Goal: Task Accomplishment & Management: Manage account settings

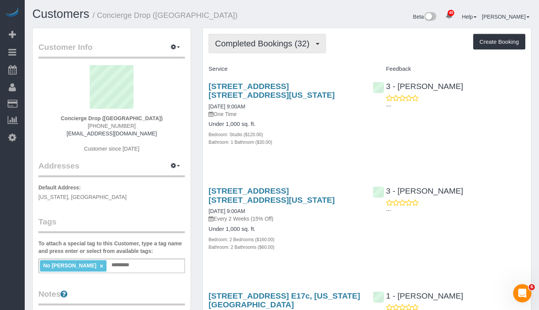
click at [270, 43] on span "Completed Bookings (32)" at bounding box center [264, 44] width 98 height 10
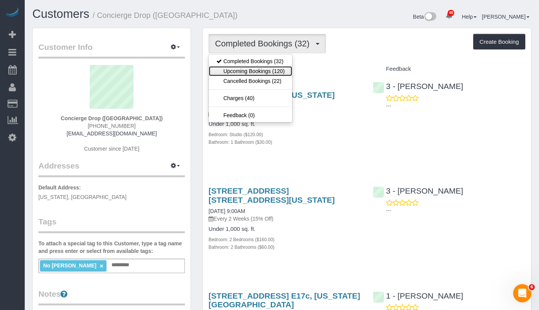
click at [265, 69] on link "Upcoming Bookings (120)" at bounding box center [250, 71] width 83 height 10
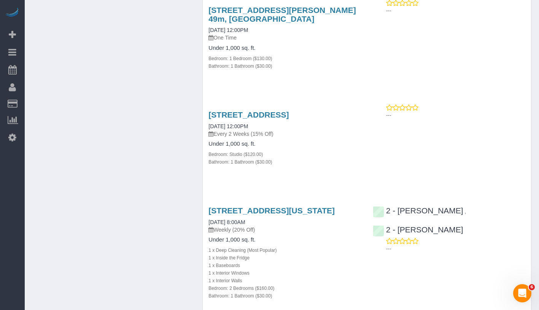
scroll to position [793, 0]
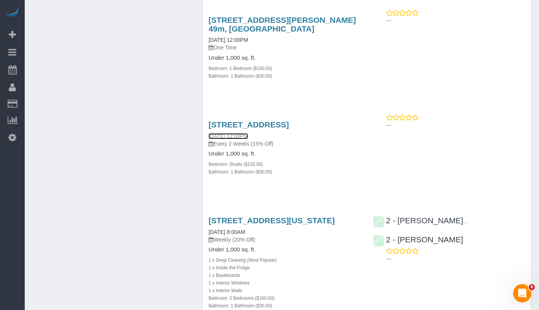
click at [231, 139] on link "10/22/2025 12:00PM" at bounding box center [229, 136] width 40 height 6
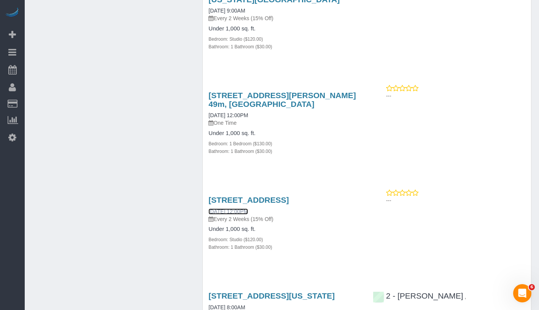
scroll to position [724, 0]
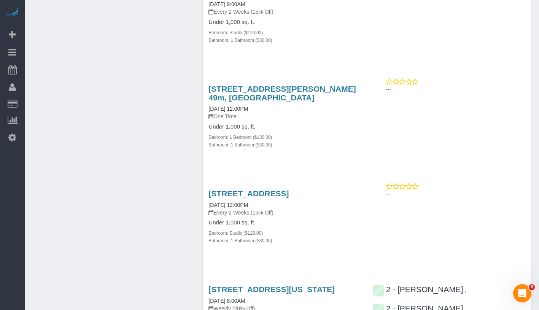
drag, startPoint x: 205, startPoint y: 219, endPoint x: 239, endPoint y: 227, distance: 35.7
click at [239, 227] on div "21 India Street, T.1806, Brooklyn, NY 11222 10/22/2025 12:00PM Every 2 Weeks (1…" at bounding box center [285, 221] width 164 height 77
copy link "21 India Street, T.1806, Brooklyn, NY 11222"
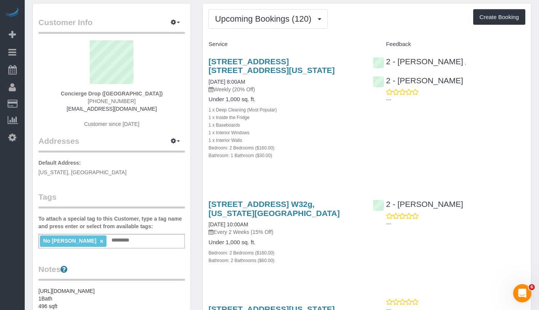
scroll to position [0, 0]
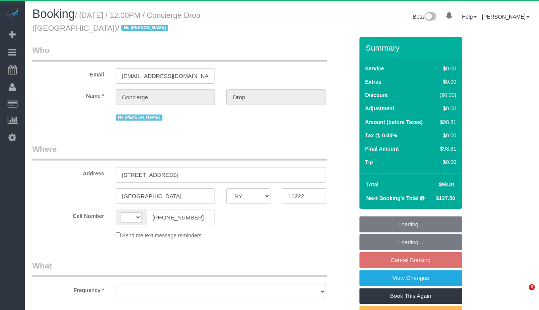
select select "NY"
select select "object:565"
select select "spot5"
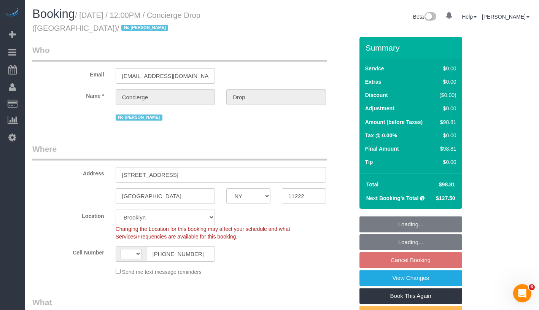
select select "string:stripe-pm_1RaQn24VGloSiKo7zeOF73Wj"
select select "number:89"
select select "number:90"
select select "number:15"
select select "number:5"
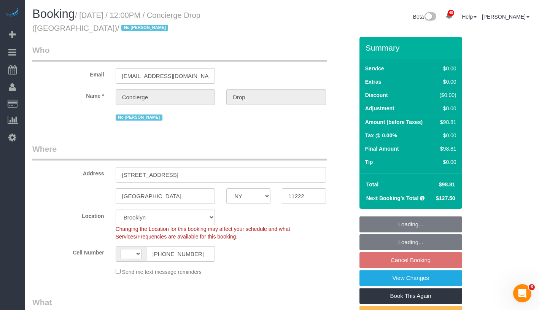
select select "object:721"
select select "spot65"
select select "string:US"
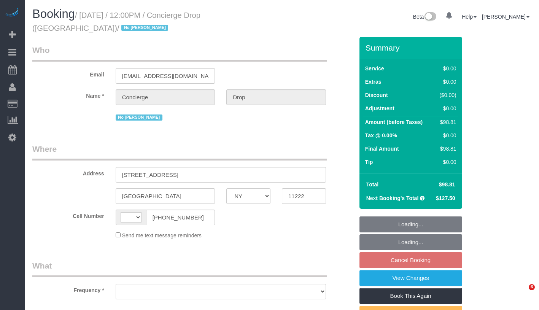
select select "NY"
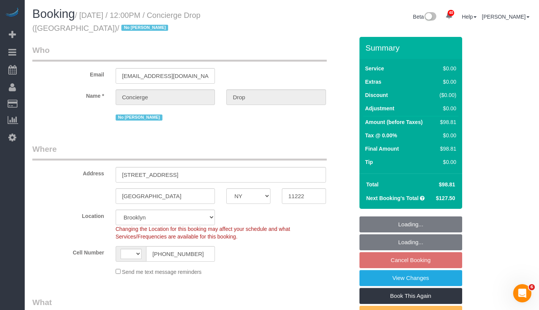
select select "string:[GEOGRAPHIC_DATA]"
select select "string:stripe-pm_1RaQn24VGloSiKo7zeOF73Wj"
select select "number:89"
select select "number:90"
select select "number:15"
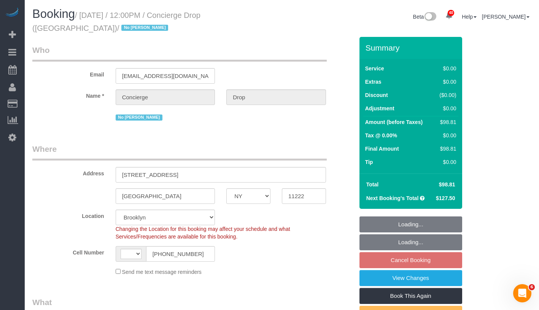
select select "number:5"
select select "object:1062"
select select "spot5"
select select "object:1468"
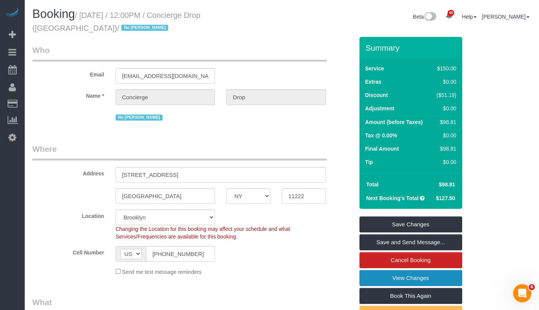
click at [445, 281] on link "View Changes" at bounding box center [411, 278] width 103 height 16
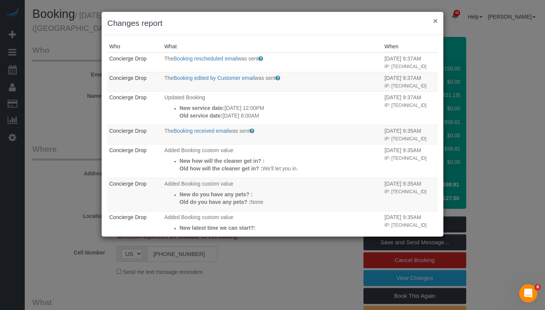
click at [437, 22] on button "×" at bounding box center [435, 21] width 5 height 8
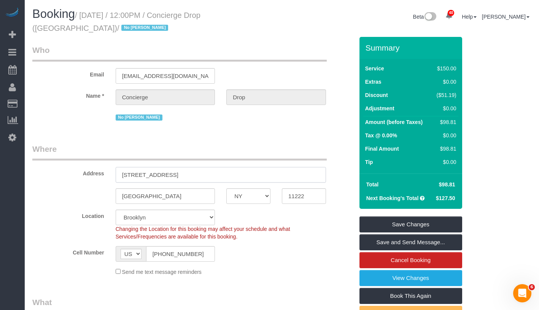
click at [162, 176] on input "21 India Street, T.1806" at bounding box center [221, 175] width 211 height 16
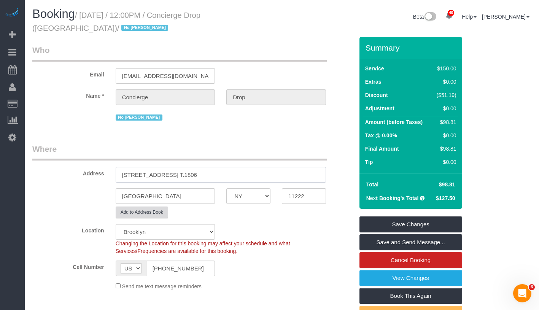
type input "21 India Street, Apt. T.1806"
click at [163, 212] on button "Add to Address Book" at bounding box center [142, 213] width 53 height 12
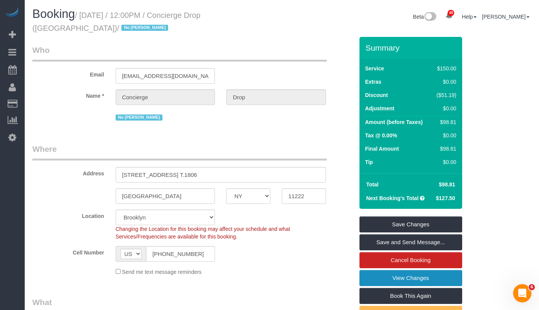
click at [437, 277] on link "View Changes" at bounding box center [411, 278] width 103 height 16
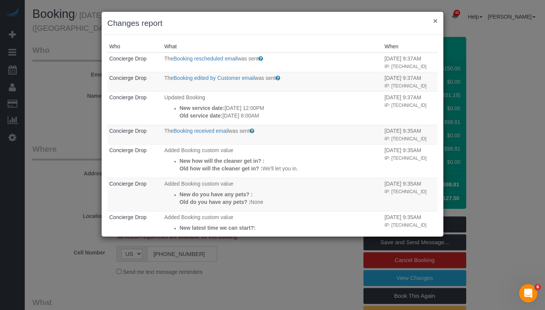
click at [435, 21] on button "×" at bounding box center [435, 21] width 5 height 8
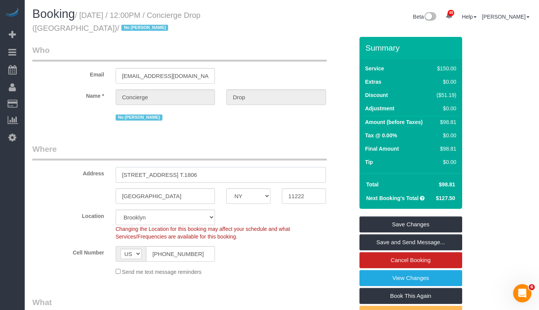
click at [179, 175] on input "21 India Street, Apt. T.1806" at bounding box center [221, 175] width 211 height 16
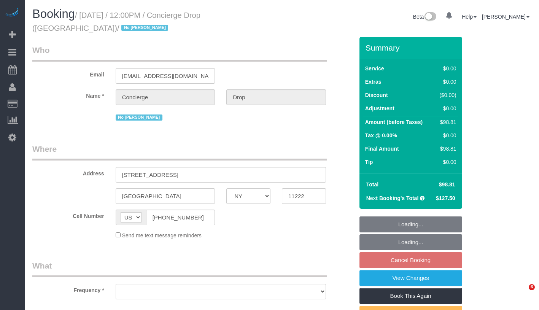
select select "NY"
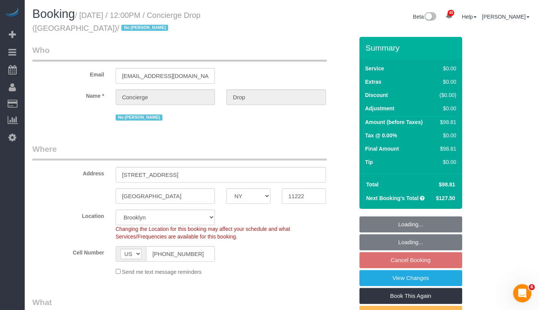
select select "object:917"
select select "string:stripe-pm_1RaQn24VGloSiKo7zeOF73Wj"
select select "spot5"
select select "number:89"
select select "number:90"
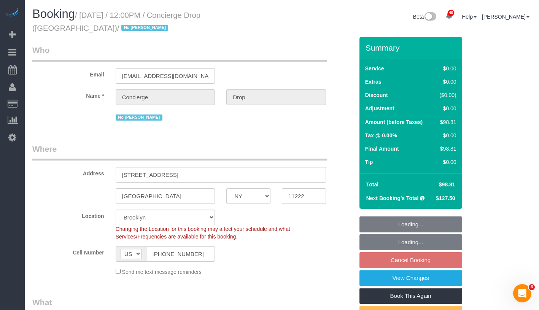
select select "number:15"
select select "number:5"
select select "object:1107"
drag, startPoint x: 86, startPoint y: 16, endPoint x: 183, endPoint y: 19, distance: 96.8
click at [183, 19] on small "/ October 22, 2025 / 12:00PM / Concierge Drop (NYC) / No Eveling Mercado" at bounding box center [116, 21] width 168 height 21
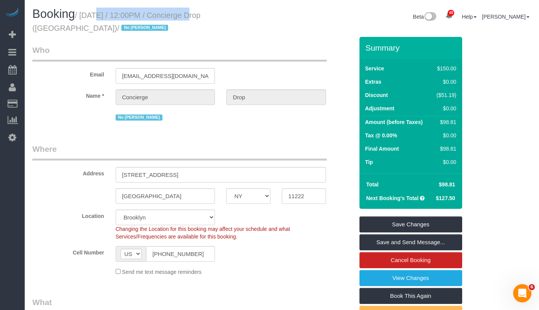
copy small "October 22, 2025 / 12:00PM"
click at [448, 279] on link "View Changes" at bounding box center [411, 278] width 103 height 16
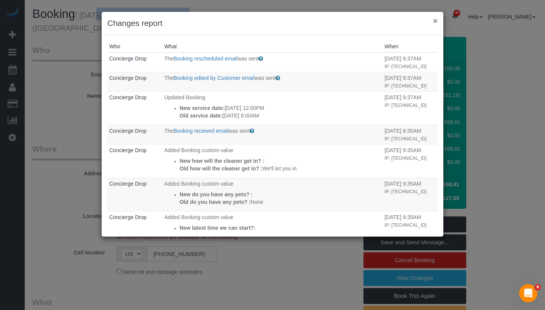
click at [433, 21] on button "×" at bounding box center [435, 21] width 5 height 8
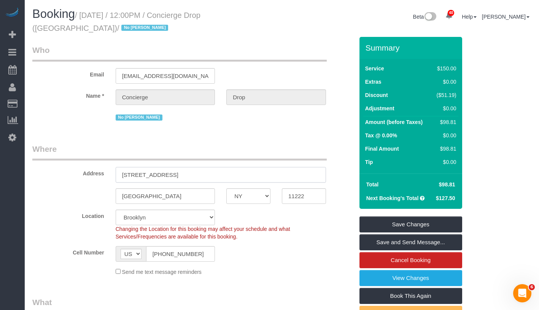
drag, startPoint x: 123, startPoint y: 175, endPoint x: 160, endPoint y: 174, distance: 37.3
click at [160, 174] on input "21 India Street, T.1806" at bounding box center [221, 175] width 211 height 16
click at [131, 177] on input "21 India Street, T.1806" at bounding box center [221, 175] width 211 height 16
drag, startPoint x: 121, startPoint y: 175, endPoint x: 160, endPoint y: 175, distance: 38.8
click at [160, 175] on input "21 India Street, T.1806" at bounding box center [221, 175] width 211 height 16
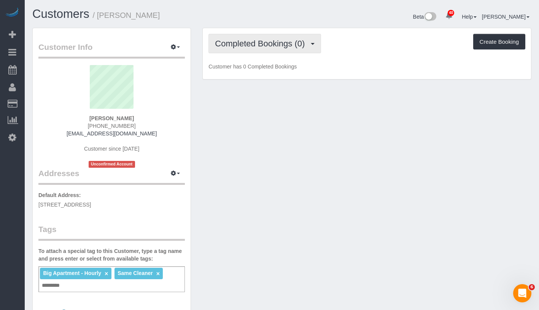
click at [244, 41] on span "Completed Bookings (0)" at bounding box center [262, 44] width 94 height 10
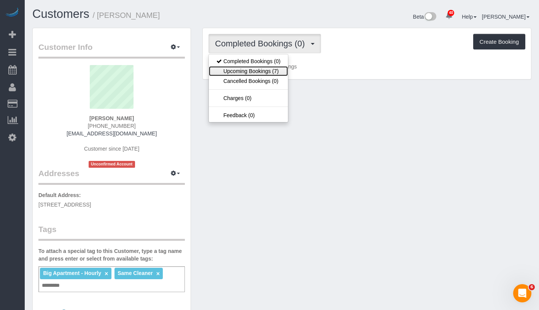
click at [255, 73] on link "Upcoming Bookings (7)" at bounding box center [248, 71] width 79 height 10
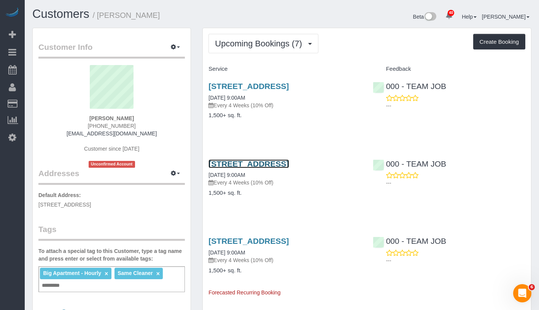
click at [235, 168] on link "[STREET_ADDRESS]" at bounding box center [249, 164] width 80 height 9
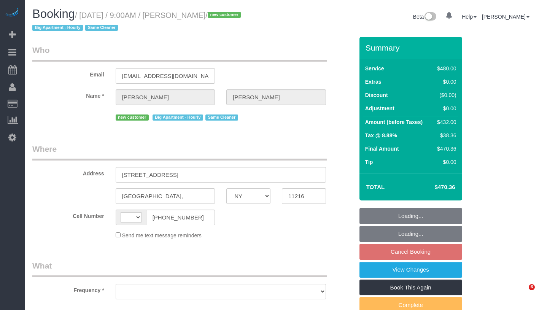
select select "NY"
select select "object:576"
select select "number:57"
select select "number:90"
select select "number:15"
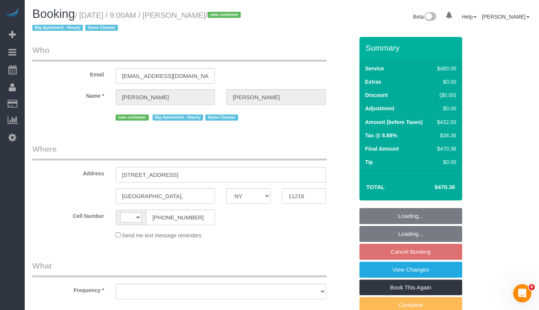
select select "number:5"
select select "string:[GEOGRAPHIC_DATA]"
select select "string:stripe-pm_1SIB204VGloSiKo7jHGONpcf"
select select "3"
select select "spot2"
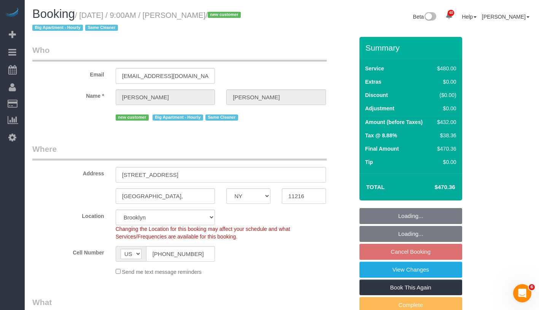
select select "object:1433"
select select "spot62"
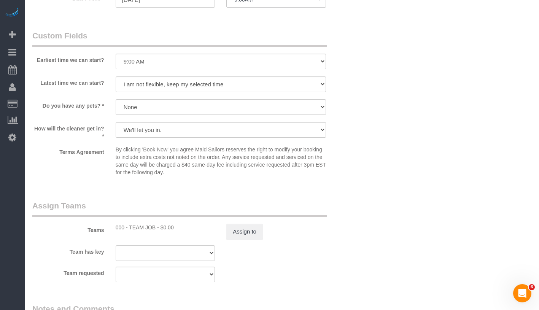
scroll to position [906, 0]
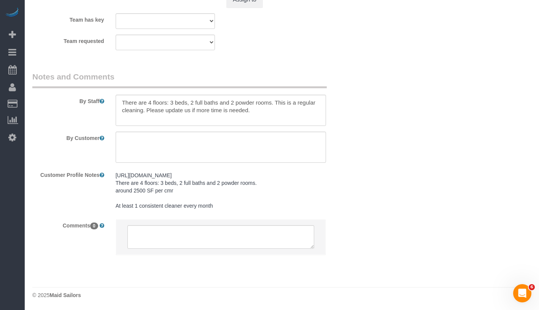
drag, startPoint x: 115, startPoint y: 206, endPoint x: 216, endPoint y: 207, distance: 100.9
click at [216, 207] on div "https://streeteasy.com/building/192-madison-street-brooklyn There are 4 floors:…" at bounding box center [221, 191] width 222 height 45
copy pre "At least 1 consistent cleaner every month"
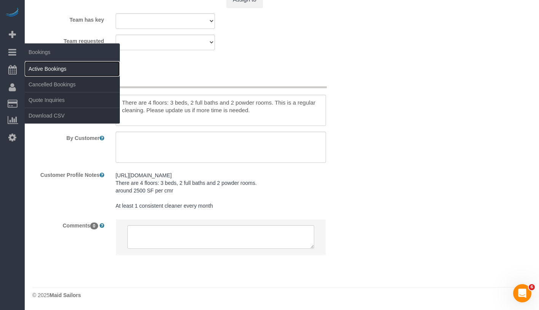
click at [45, 66] on link "Active Bookings" at bounding box center [72, 68] width 95 height 15
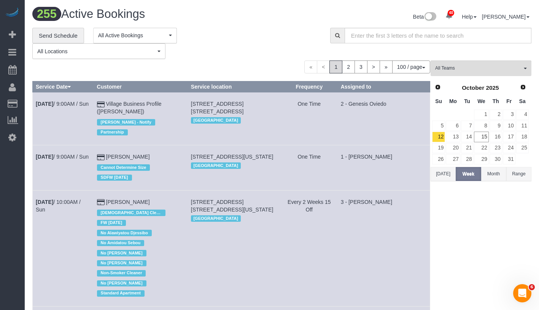
click at [522, 169] on button "Range" at bounding box center [519, 174] width 25 height 14
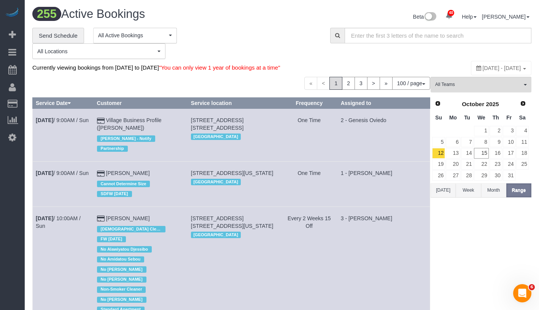
click at [520, 172] on td at bounding box center [522, 175] width 13 height 11
click at [473, 37] on input "text" at bounding box center [438, 36] width 187 height 16
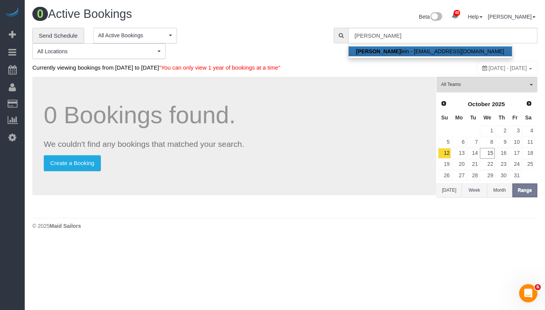
click at [445, 52] on link "Evelin Kroen lein - ekroenlein@gmail.com" at bounding box center [430, 51] width 163 height 10
type input "ekroenlein@gmail.com"
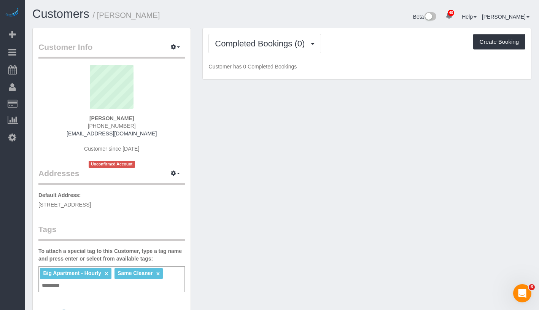
click at [84, 287] on div "Big Apartment - Hourly × Same Cleaner × Add a tag" at bounding box center [111, 279] width 147 height 26
paste input "**********"
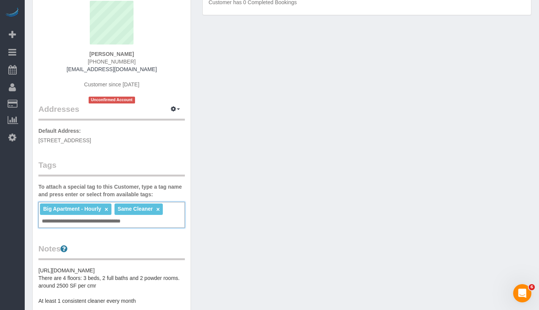
type input "**********"
click at [148, 236] on div "Customer Info Edit Contact Info Send Message Email Preferences Special Sales Ta…" at bounding box center [112, 236] width 158 height 545
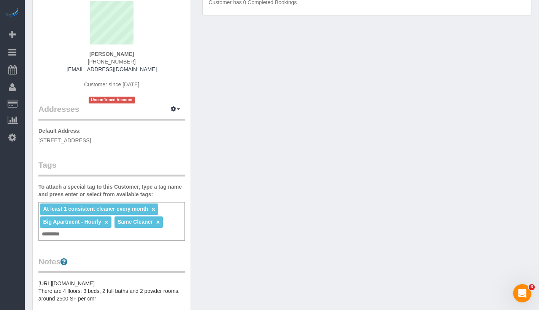
click at [159, 224] on link "×" at bounding box center [157, 222] width 3 height 6
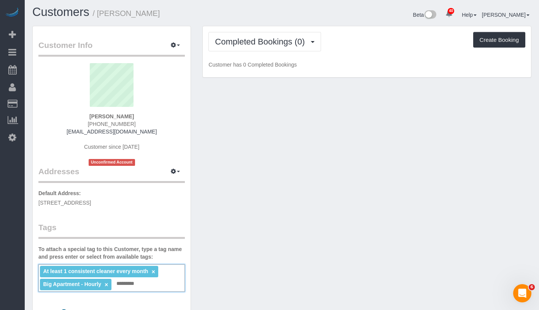
scroll to position [0, 0]
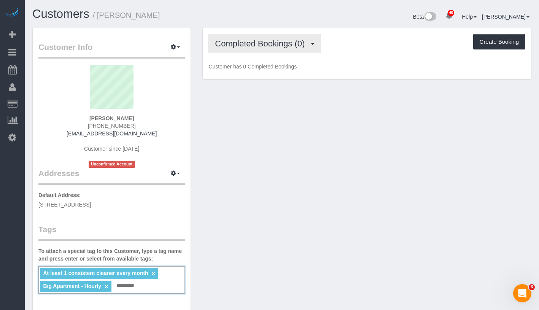
click at [270, 42] on span "Completed Bookings (0)" at bounding box center [262, 44] width 94 height 10
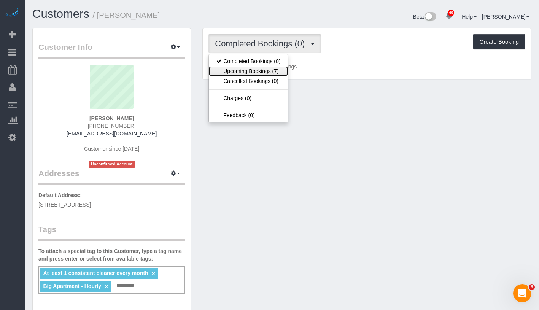
click at [266, 67] on link "Upcoming Bookings (7)" at bounding box center [248, 71] width 79 height 10
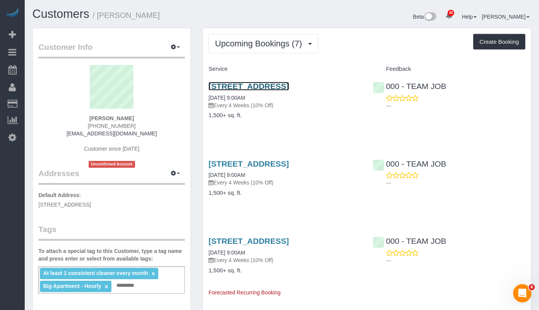
click at [289, 85] on link "192 Madison Street, Brooklyn,, NY 11216" at bounding box center [249, 86] width 80 height 9
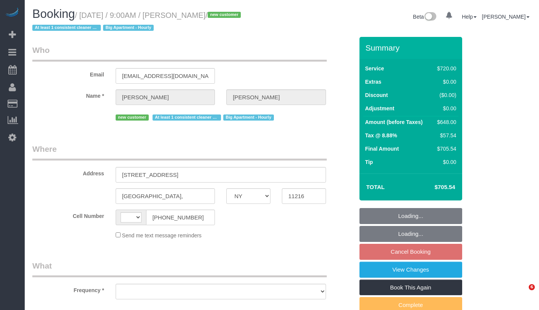
select select "NY"
select select "string:US"
select select "string:stripe-pm_1SIB204VGloSiKo7jHGONpcf"
select select "number:57"
select select "number:90"
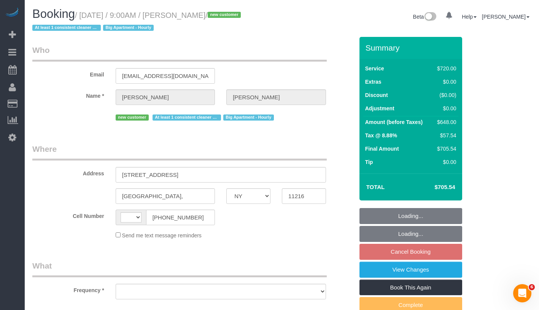
select select "number:15"
select select "number:5"
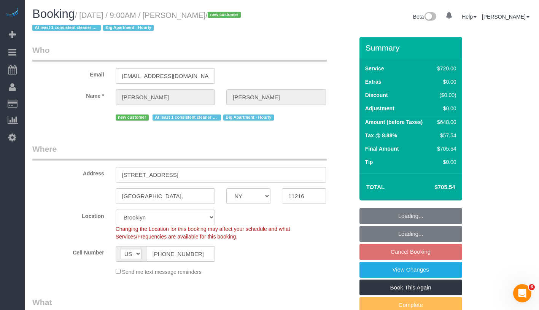
select select "spot2"
select select "object:1066"
select select "3"
select select "180"
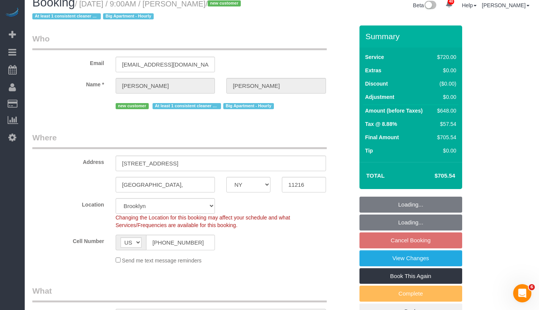
select select "object:1436"
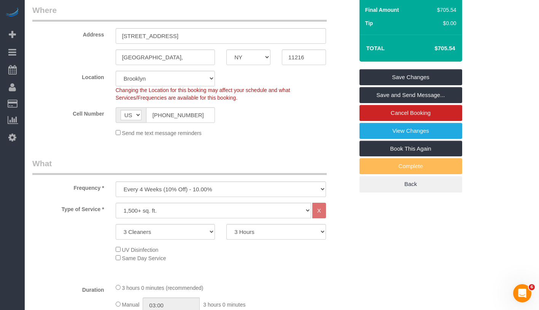
scroll to position [10, 0]
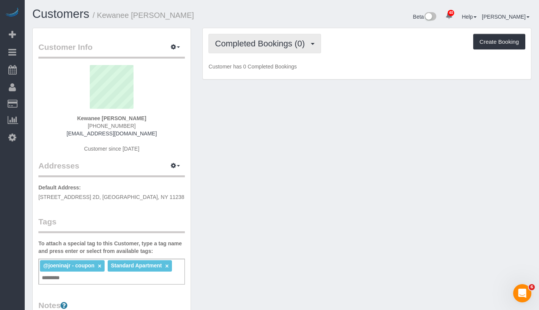
click at [253, 42] on span "Completed Bookings (0)" at bounding box center [262, 44] width 94 height 10
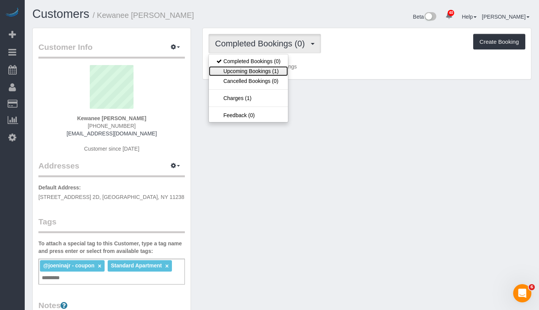
click at [246, 73] on link "Upcoming Bookings (1)" at bounding box center [248, 71] width 79 height 10
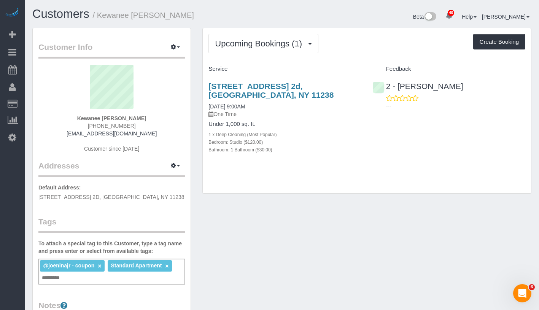
copy strong "Kewanee Drumwrigh"
drag, startPoint x: 77, startPoint y: 117, endPoint x: 138, endPoint y: 116, distance: 61.3
click at [138, 116] on div "Kewanee [PERSON_NAME] [PHONE_NUMBER] [EMAIL_ADDRESS][DOMAIN_NAME] Customer sinc…" at bounding box center [111, 112] width 147 height 95
click at [293, 163] on div "[STREET_ADDRESS] 2d, [GEOGRAPHIC_DATA], NY 11238 [DATE] 9:00AM One Time Under 1…" at bounding box center [285, 121] width 164 height 93
drag, startPoint x: 81, startPoint y: 117, endPoint x: 155, endPoint y: 116, distance: 73.1
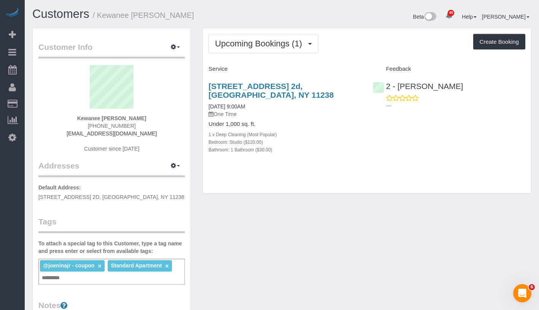
click at [155, 116] on div "Kewanee [PERSON_NAME] [PHONE_NUMBER] [EMAIL_ADDRESS][DOMAIN_NAME] Customer sinc…" at bounding box center [111, 112] width 147 height 95
copy strong "Kewanee [PERSON_NAME]"
drag, startPoint x: 201, startPoint y: 105, endPoint x: 263, endPoint y: 106, distance: 62.1
click at [263, 106] on div "Upcoming Bookings (1) Completed Bookings (0) Upcoming Bookings (1) Cancelled Bo…" at bounding box center [367, 115] width 341 height 174
copy link "[DATE] 9:00AM"
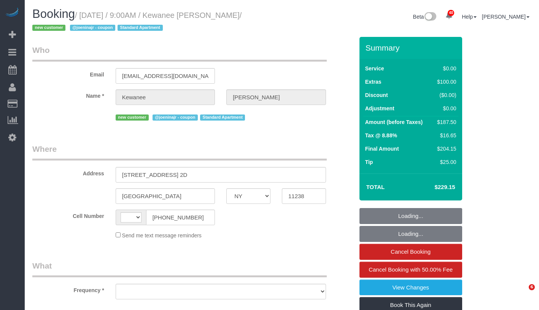
select select "NY"
select select "object:505"
select select "number:57"
select select "number:70"
select select "number:15"
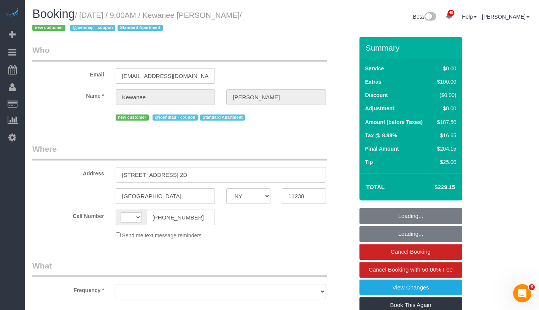
select select "number:5"
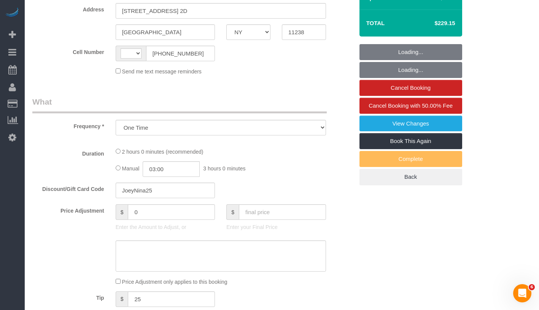
select select "string:[GEOGRAPHIC_DATA]"
select select "string:stripe-pm_1SHvqI4VGloSiKo7nNuxZZ9Z"
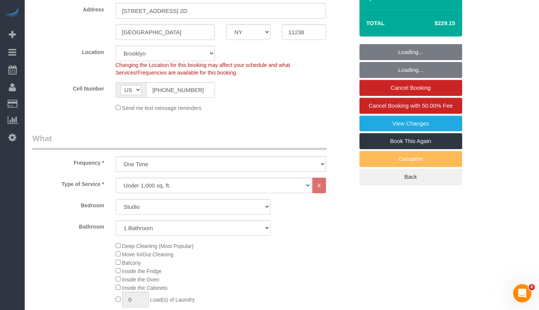
select select "spot1"
select select "object:1449"
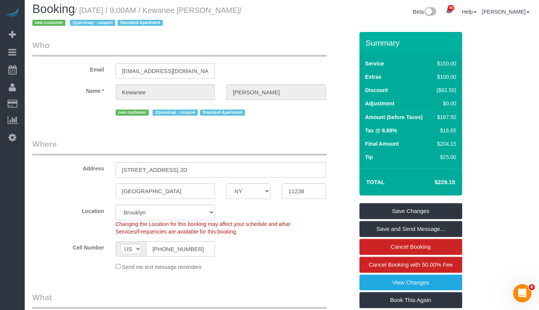
scroll to position [0, 0]
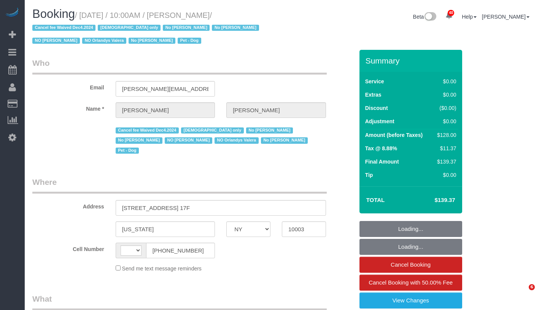
select select "NY"
select select "string:[GEOGRAPHIC_DATA]"
select select "number:58"
select select "number:72"
select select "number:13"
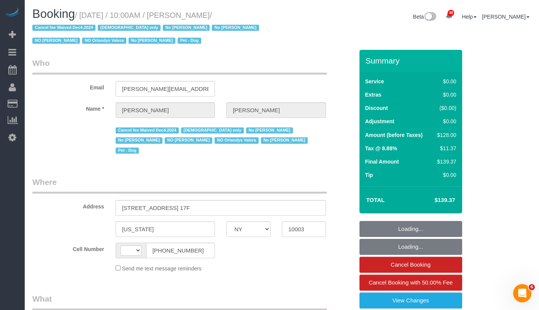
select select "number:5"
select select "object:992"
select select "spot1"
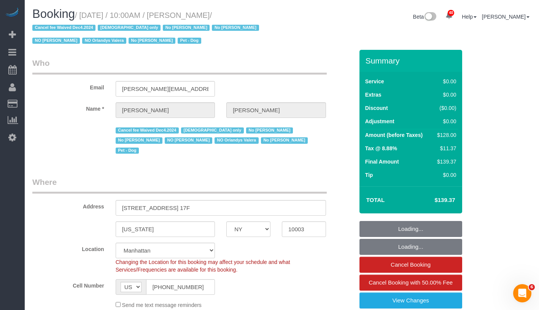
select select "object:1539"
select select "string:stripe-pm_1PIFEU4VGloSiKo7CSk93776"
select select "1"
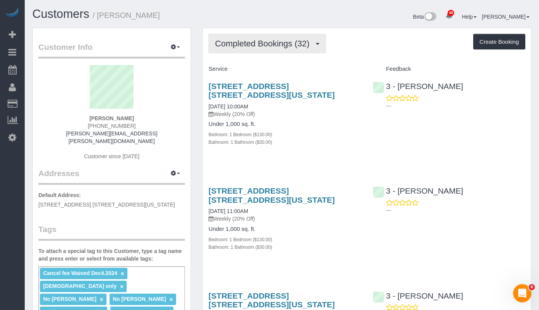
click at [268, 41] on span "Completed Bookings (32)" at bounding box center [264, 44] width 98 height 10
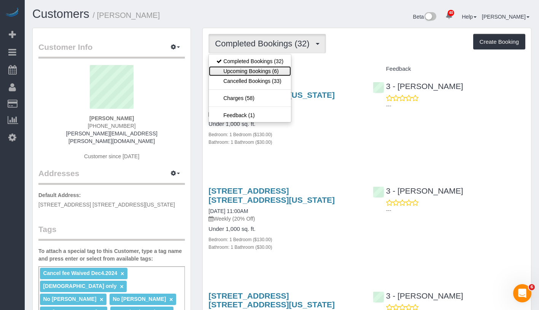
click at [257, 69] on link "Upcoming Bookings (6)" at bounding box center [250, 71] width 82 height 10
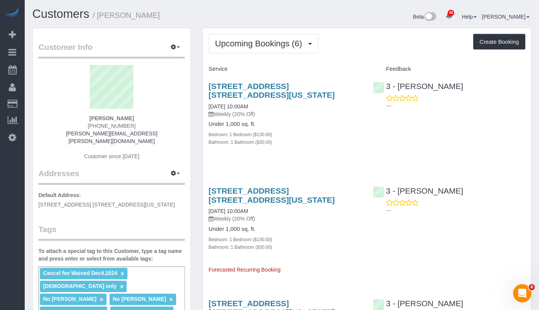
click at [248, 107] on link "[DATE] 10:00AM" at bounding box center [229, 107] width 40 height 6
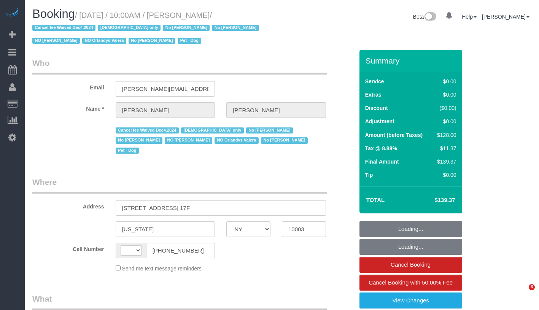
select select "NY"
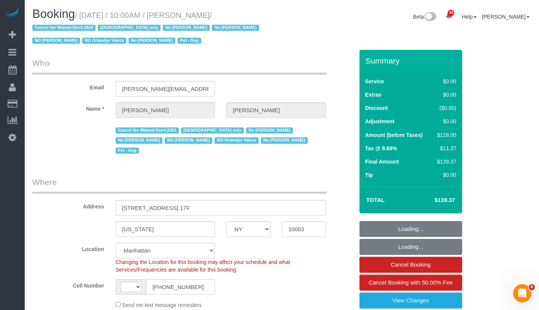
select select "string:[GEOGRAPHIC_DATA]"
select select "string:stripe-pm_1PIFEU4VGloSiKo7CSk93776"
select select "1"
select select "number:58"
select select "number:72"
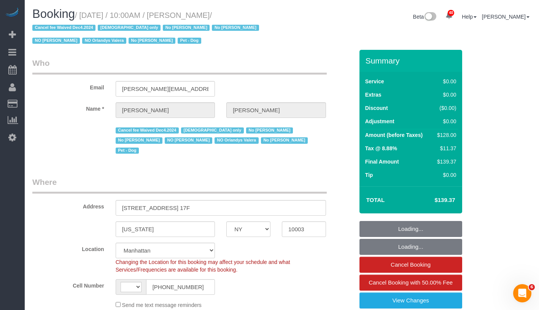
select select "number:13"
select select "number:5"
select select "object:1097"
select select "spot1"
select select "1"
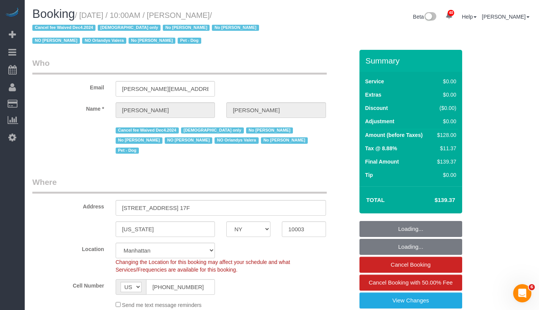
select select "object:1575"
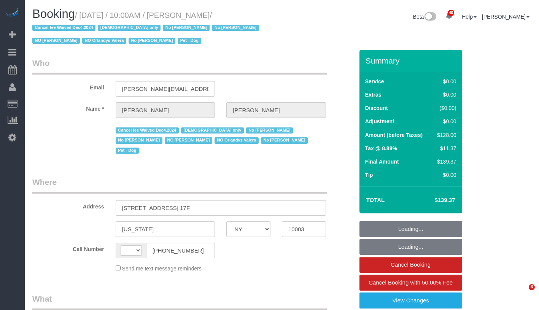
select select "NY"
select select "object:600"
select select "string:stripe-pm_1PIFEU4VGloSiKo7CSk93776"
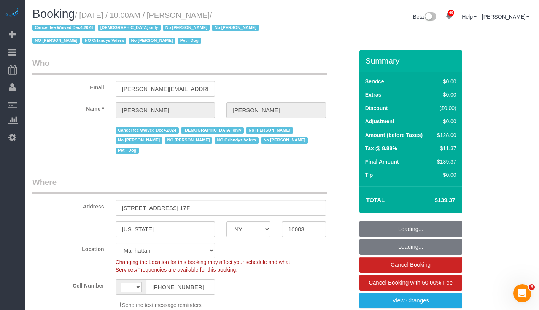
select select "object:853"
select select "string:[GEOGRAPHIC_DATA]"
select select "1"
select select "spot1"
select select "number:58"
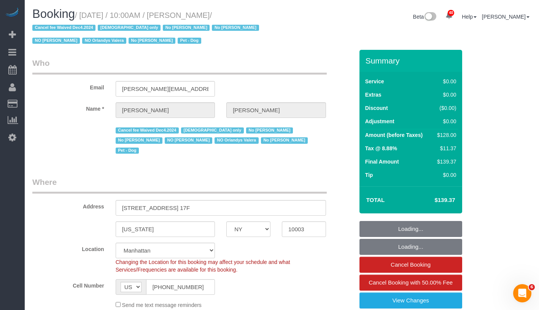
select select "number:72"
select select "number:13"
select select "number:5"
select select "1"
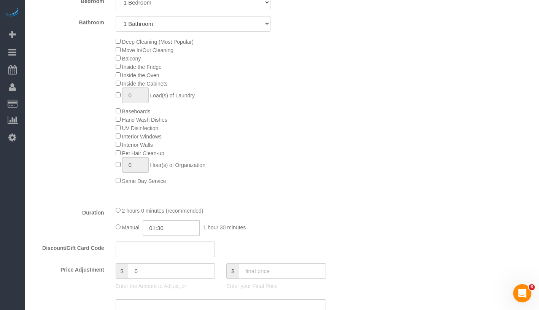
scroll to position [468, 0]
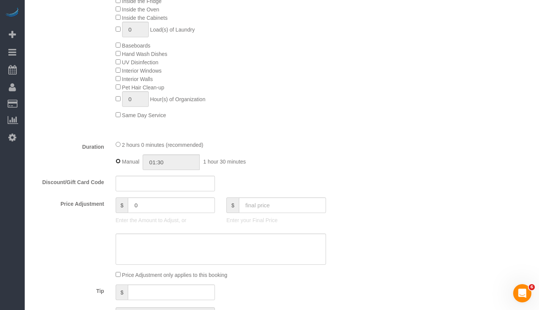
select select "spot51"
type input "02:00"
click at [121, 153] on div "Manual 02:00 2 hours 0 minutes" at bounding box center [221, 161] width 211 height 16
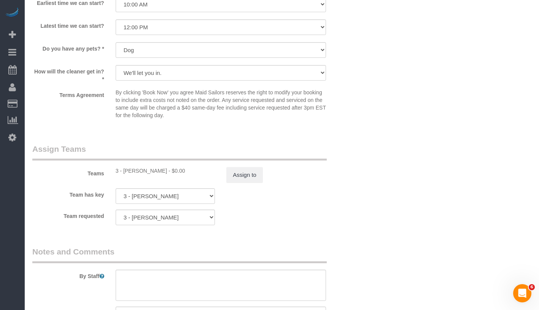
scroll to position [935, 0]
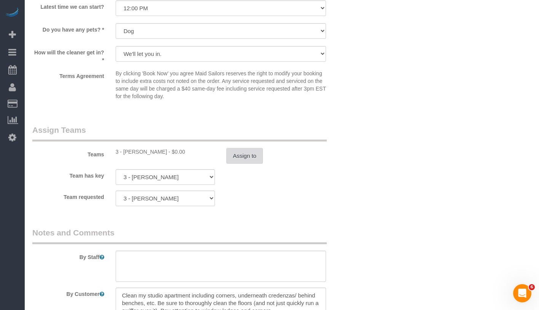
click at [254, 149] on button "Assign to" at bounding box center [245, 156] width 37 height 16
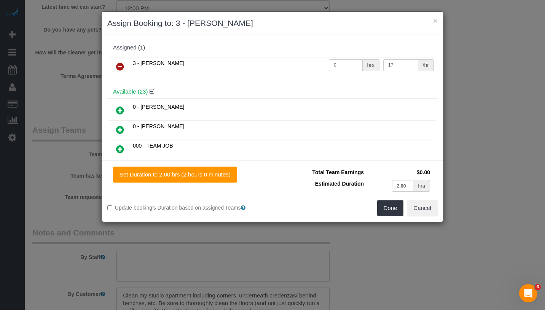
click at [118, 65] on icon at bounding box center [120, 66] width 8 height 9
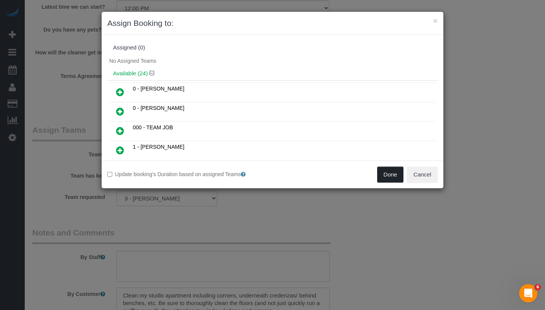
click at [391, 171] on button "Done" at bounding box center [390, 175] width 27 height 16
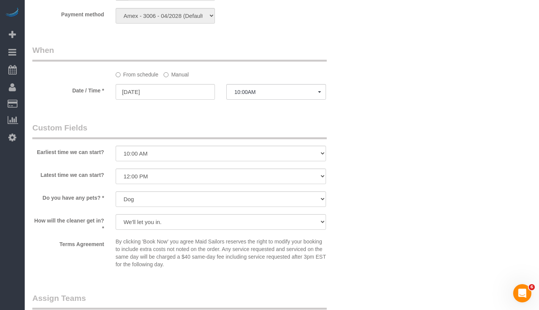
scroll to position [710, 0]
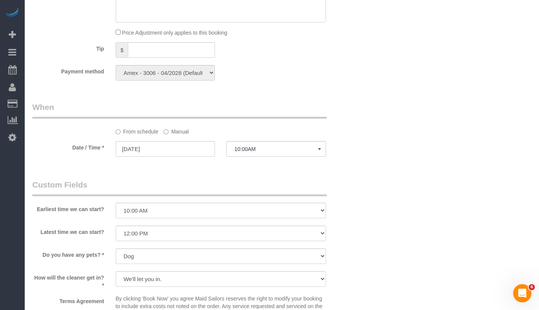
click at [172, 125] on label "Manual" at bounding box center [176, 130] width 25 height 10
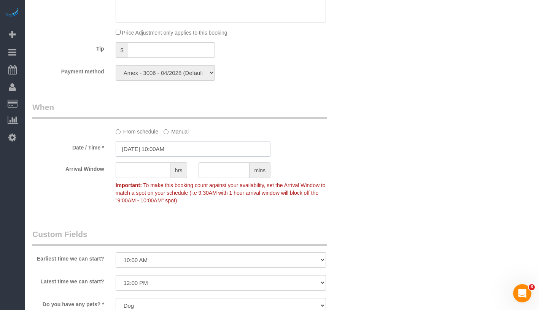
click at [188, 141] on input "10/16/2025 10:00AM" at bounding box center [193, 149] width 155 height 16
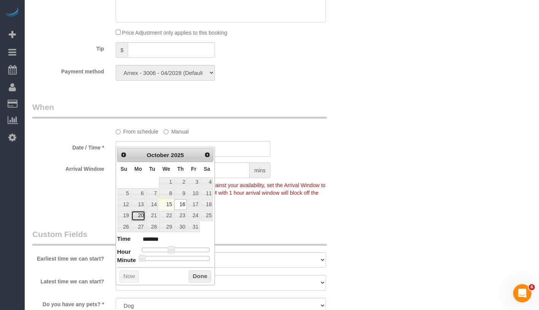
click at [138, 217] on link "20" at bounding box center [138, 216] width 14 height 10
type input "10/20/2025 10:00AM"
click at [201, 281] on button "Done" at bounding box center [200, 277] width 22 height 12
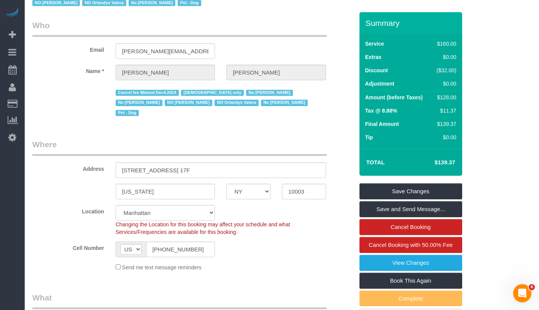
scroll to position [0, 0]
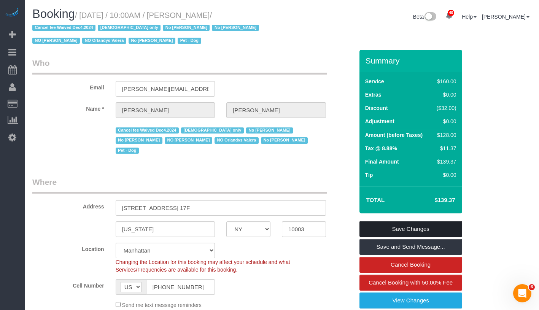
click at [422, 225] on link "Save Changes" at bounding box center [411, 229] width 103 height 16
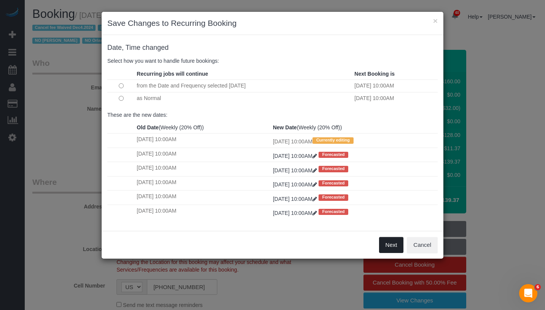
click at [387, 244] on button "Next" at bounding box center [391, 245] width 25 height 16
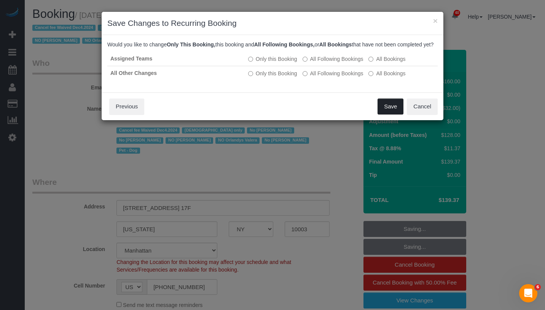
click at [383, 115] on button "Save" at bounding box center [391, 107] width 26 height 16
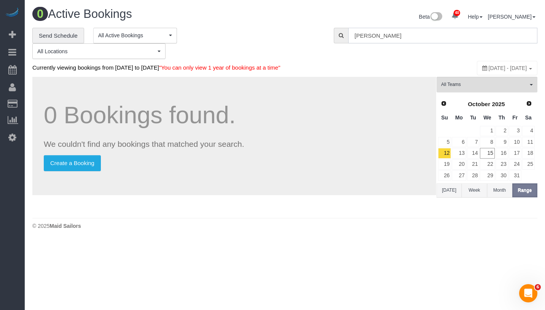
click at [434, 33] on input "[PERSON_NAME]" at bounding box center [442, 36] width 189 height 16
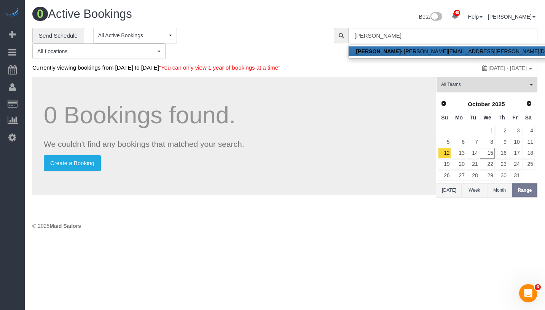
click at [406, 48] on link "Stephanie Cannuli - stephanie.cannuli@gmail.com" at bounding box center [469, 51] width 241 height 10
type input "[PERSON_NAME][EMAIL_ADDRESS][PERSON_NAME][DOMAIN_NAME]"
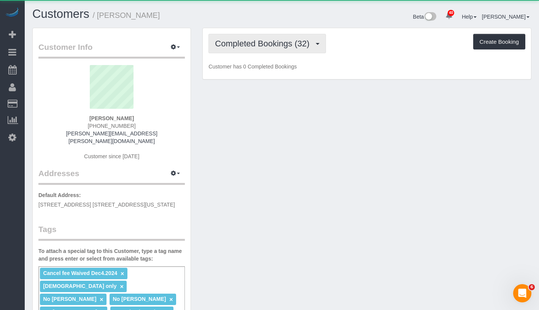
click at [248, 41] on span "Completed Bookings (32)" at bounding box center [264, 44] width 98 height 10
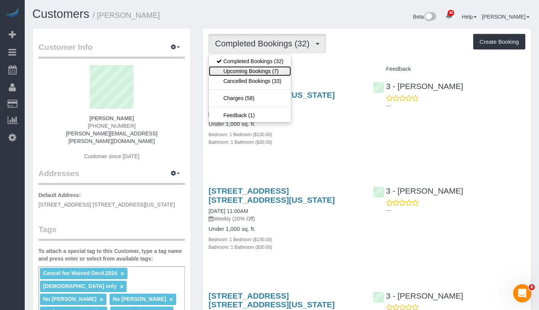
click at [245, 72] on link "Upcoming Bookings (7)" at bounding box center [250, 71] width 82 height 10
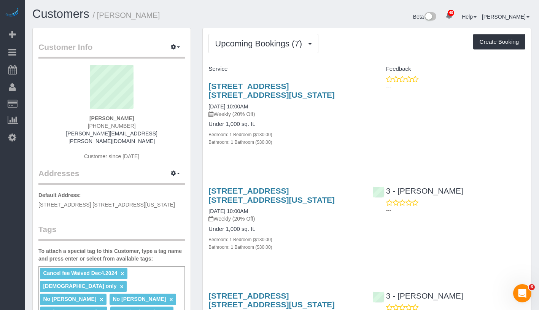
click at [248, 104] on link "10/20/2025 10:00AM" at bounding box center [229, 107] width 40 height 6
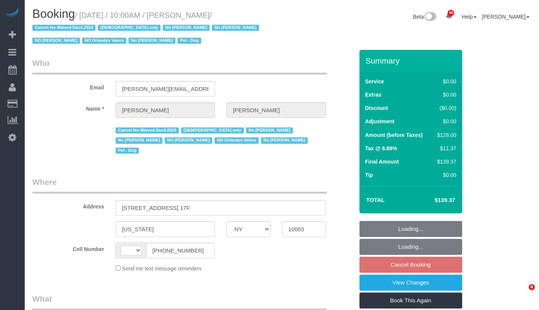
select select "NY"
select select "object:590"
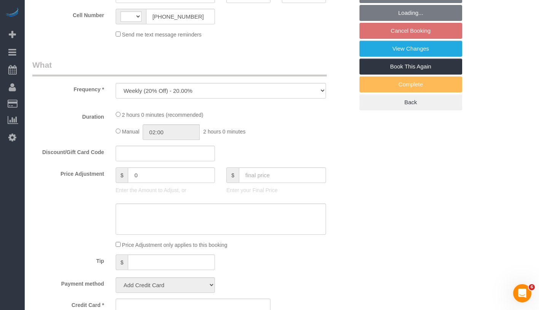
select select "string:[GEOGRAPHIC_DATA]"
select select "string:stripe-pm_1PIFEU4VGloSiKo7CSk93776"
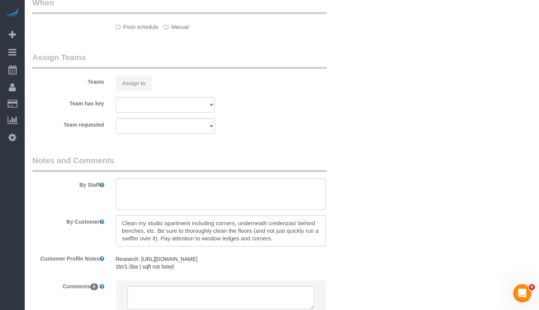
select select "number:58"
select select "number:72"
select select "number:13"
select select "number:5"
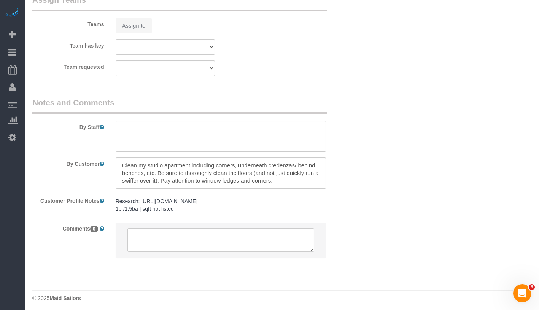
select select "object:992"
select select "spot2"
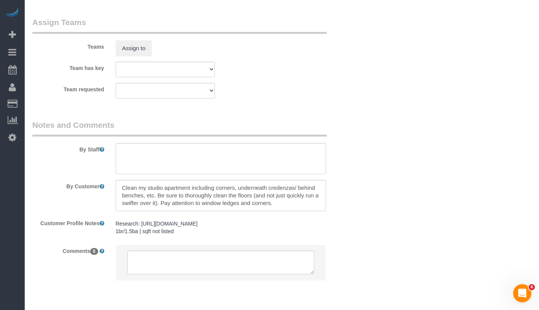
scroll to position [1079, 0]
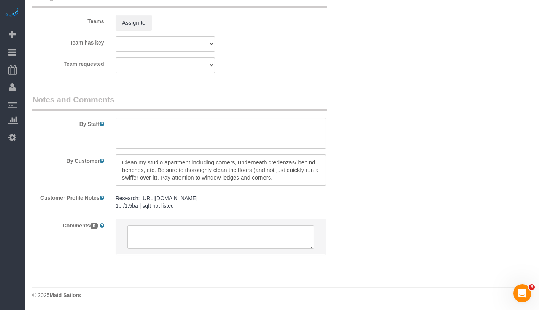
select select "1"
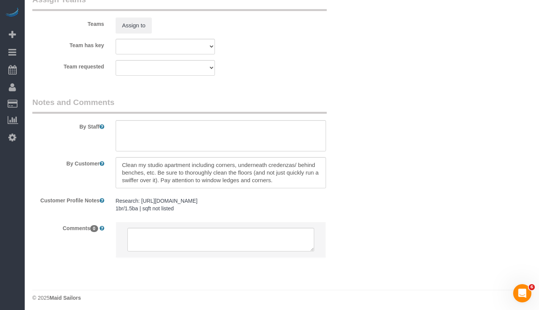
select select "1"
click at [186, 243] on textarea at bounding box center [221, 240] width 187 height 24
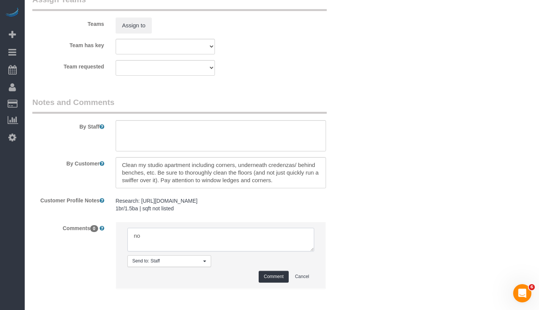
type textarea "n"
type textarea "flex as long as it's done by 5pm"
click at [274, 271] on button "Comment" at bounding box center [274, 277] width 30 height 12
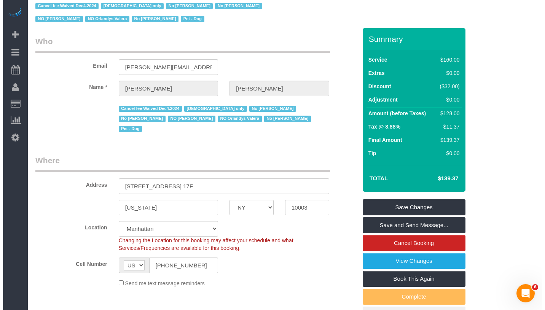
scroll to position [0, 0]
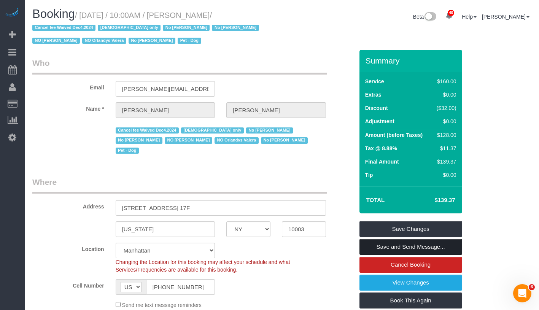
click at [447, 251] on link "Save and Send Message..." at bounding box center [411, 247] width 103 height 16
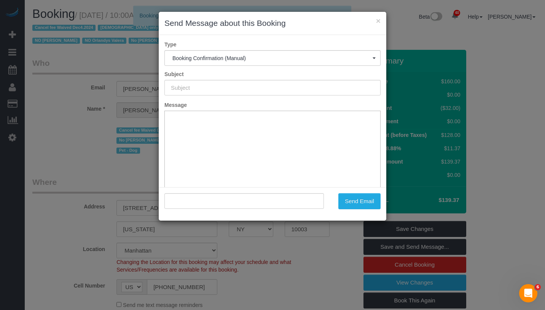
type input "Cleaning Confirmed for 10/20/2025 at 10:00am"
type input ""Stephanie Cannuli" <stephanie.cannuli@gmail.com>"
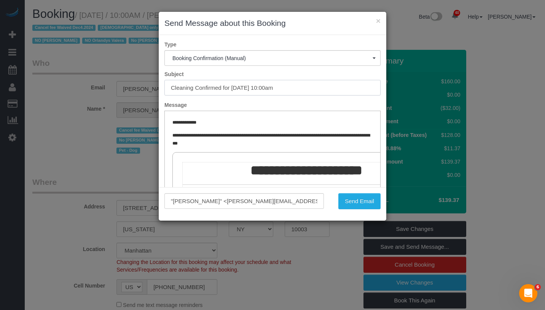
drag, startPoint x: 233, startPoint y: 87, endPoint x: 326, endPoint y: 90, distance: 92.6
click at [326, 90] on input "Cleaning Confirmed for 10/20/2025 at 10:00am" at bounding box center [272, 88] width 216 height 16
drag, startPoint x: 271, startPoint y: 84, endPoint x: 257, endPoint y: 93, distance: 16.6
click at [271, 84] on input "Cleaning Confirmed for 10/20/2025 at 10:00am" at bounding box center [272, 88] width 216 height 16
drag, startPoint x: 234, startPoint y: 88, endPoint x: 317, endPoint y: 88, distance: 83.4
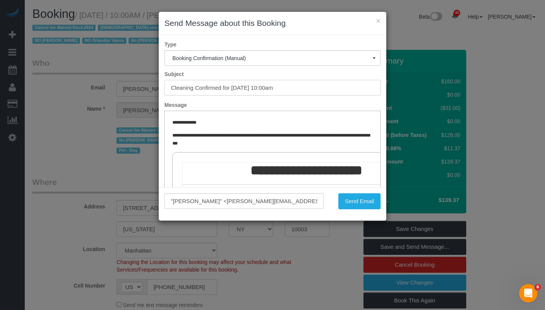
click at [317, 88] on input "Cleaning Confirmed for 10/20/2025 at 10:00am" at bounding box center [272, 88] width 216 height 16
click at [350, 203] on button "Send Email" at bounding box center [359, 201] width 42 height 16
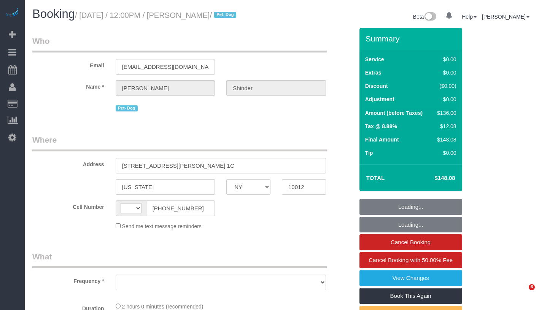
select select "NY"
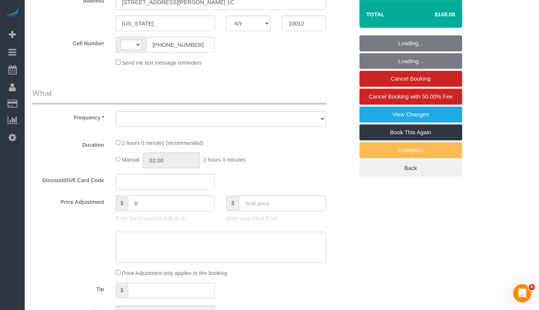
select select "object:572"
select select "number:89"
select select "number:90"
select select "number:13"
select select "number:5"
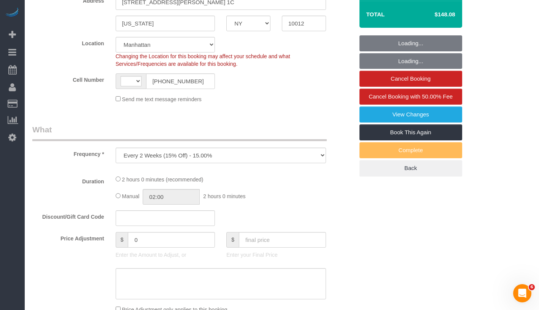
select select "string:US"
select select "spot1"
select select "object:978"
select select "string:stripe-pm_1Pyf034VGloSiKo7q90DMxe6"
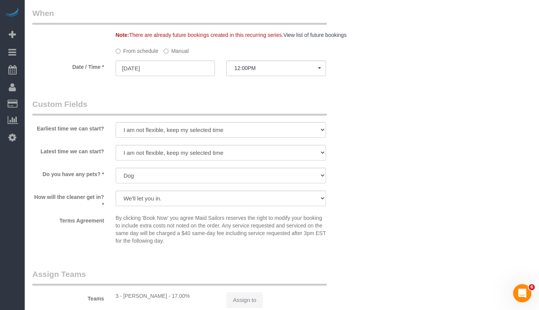
select select "1"
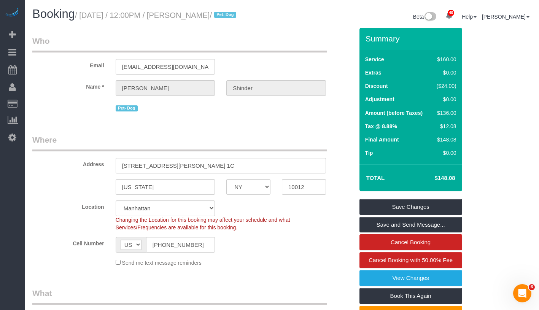
drag, startPoint x: 85, startPoint y: 15, endPoint x: 252, endPoint y: 15, distance: 166.7
click at [239, 15] on small "/ October 15, 2025 / 12:00PM / Alexandra Shinder / Pet- Dog" at bounding box center [157, 15] width 164 height 8
copy small "October 15, 2025 / 12:00PM / Alexandra Shinder"
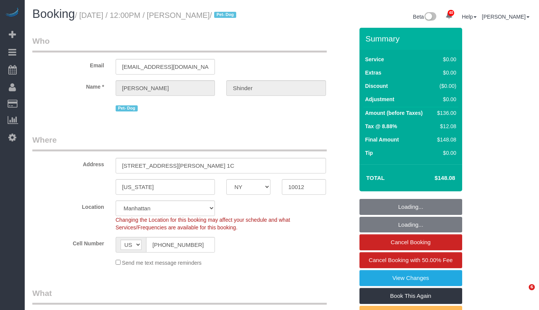
select select "NY"
select select "1"
select select "number:89"
select select "number:90"
select select "number:13"
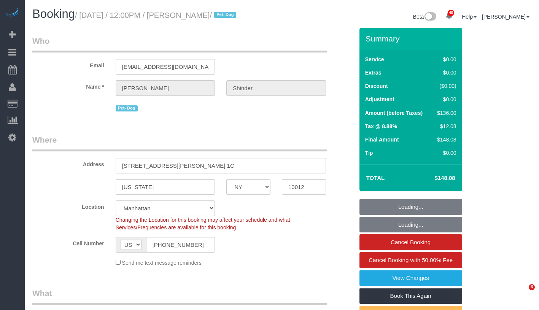
select select "number:5"
select select "object:1550"
select select "spot1"
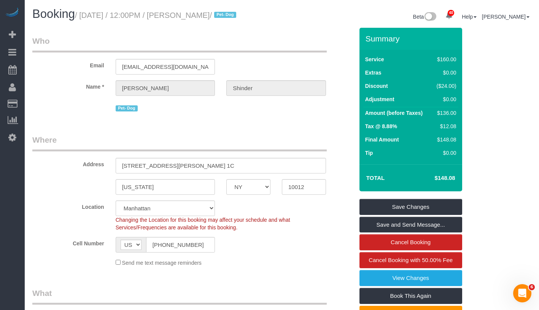
drag, startPoint x: 188, startPoint y: 14, endPoint x: 258, endPoint y: 13, distance: 70.1
click at [258, 13] on h1 "Booking / October 15, 2025 / 12:00PM / Alexandra Shinder / Pet- Dog" at bounding box center [154, 14] width 244 height 13
copy small "Alexandra Shinder /"
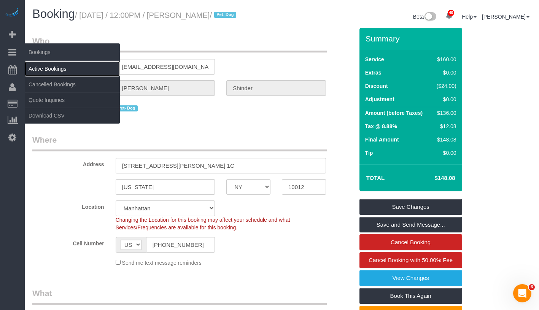
click at [43, 66] on link "Active Bookings" at bounding box center [72, 68] width 95 height 15
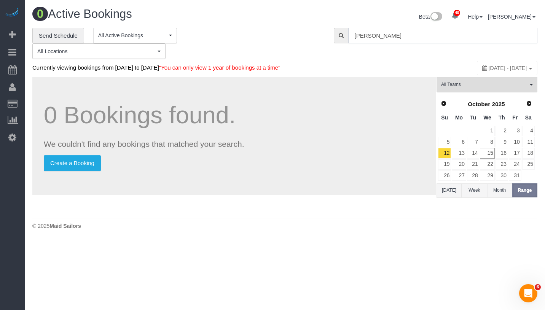
click at [445, 38] on input "Stephanie Cannuli" at bounding box center [442, 36] width 189 height 16
paste input "Alexandra Shinder /"
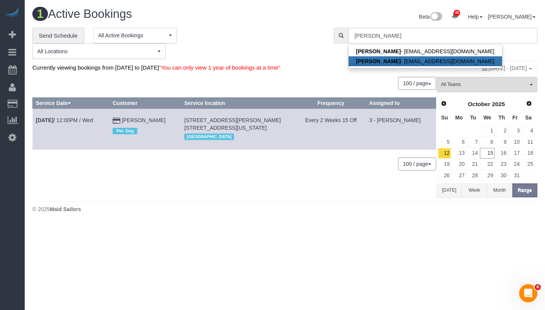
click at [403, 62] on link "Alexandra Shinder - ashinder3@gmail.com" at bounding box center [425, 61] width 153 height 10
type input "ashinder3@gmail.com"
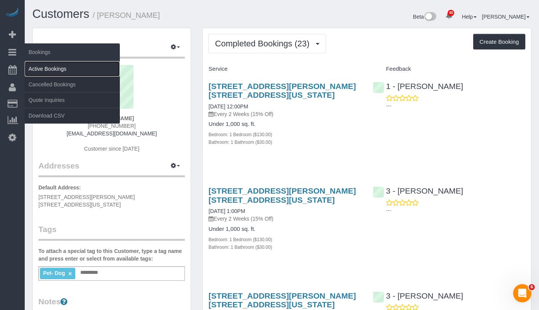
click at [54, 67] on link "Active Bookings" at bounding box center [72, 68] width 95 height 15
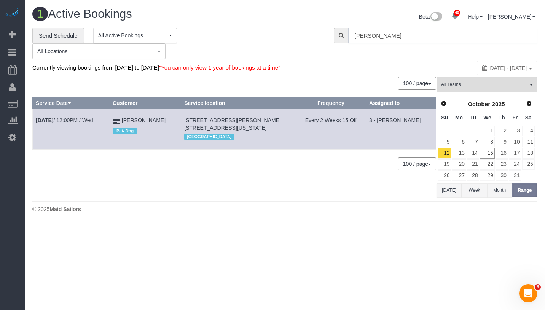
click at [446, 32] on input "Alexandra Shinder" at bounding box center [442, 36] width 189 height 16
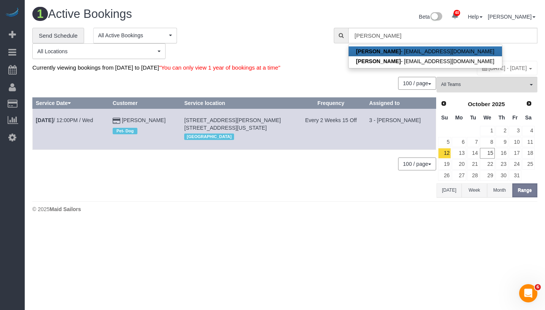
click at [444, 49] on link "Alexandra Shinder - mmartorell@constantinecannon.com" at bounding box center [425, 51] width 153 height 10
type input "mmartorell@constantinecannon.com"
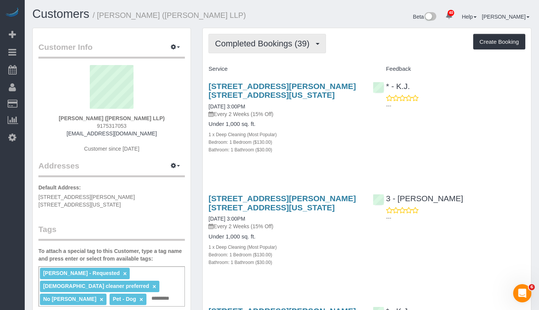
click at [256, 45] on span "Completed Bookings (39)" at bounding box center [264, 44] width 98 height 10
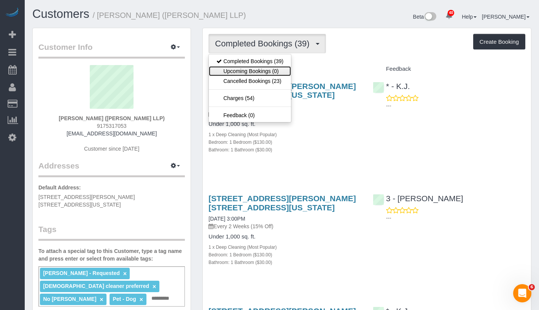
click at [257, 69] on link "Upcoming Bookings (0)" at bounding box center [250, 71] width 82 height 10
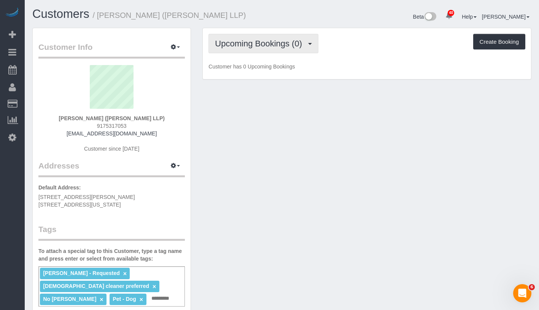
click at [284, 40] on span "Upcoming Bookings (0)" at bounding box center [260, 44] width 91 height 10
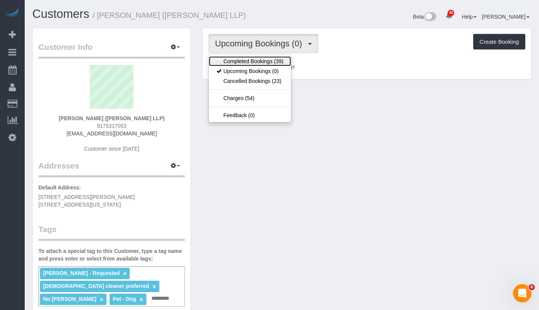
click at [271, 59] on link "Completed Bookings (39)" at bounding box center [250, 61] width 82 height 10
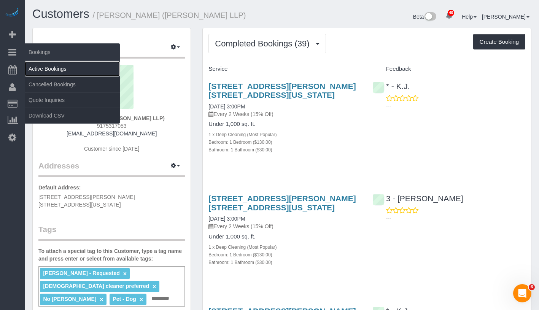
click at [48, 67] on link "Active Bookings" at bounding box center [72, 68] width 95 height 15
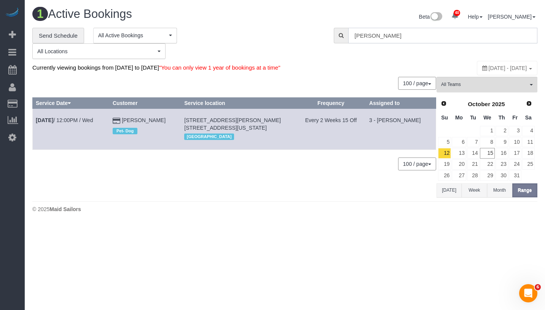
click at [414, 35] on input "Alexandra Shinder" at bounding box center [442, 36] width 189 height 16
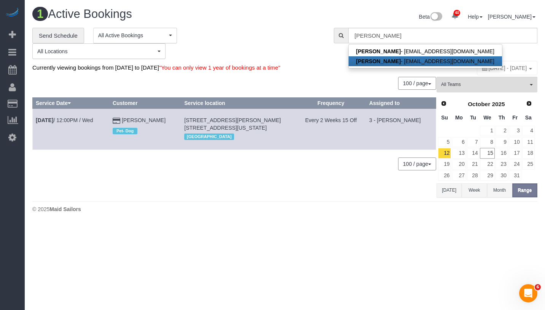
click at [404, 58] on link "Alexandra Shinder - ashinder3@gmail.com" at bounding box center [425, 61] width 153 height 10
type input "[EMAIL_ADDRESS][DOMAIN_NAME]"
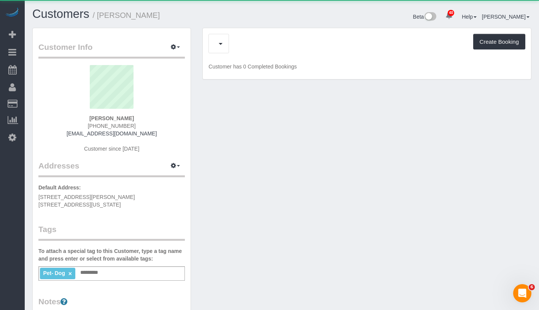
click at [258, 44] on div "Upcoming Bookings (7) Cancelled Bookings (5) Charges (27) Create Booking" at bounding box center [367, 43] width 317 height 19
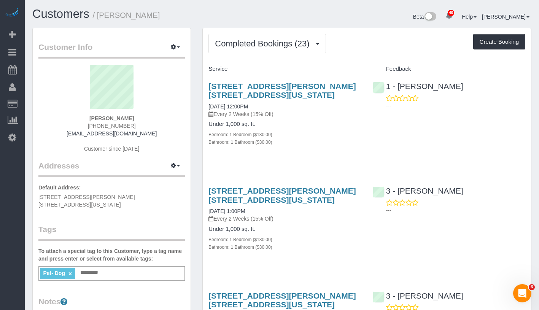
click at [423, 35] on div "Completed Bookings (23) Completed Bookings (23) Upcoming Bookings (7) Cancelled…" at bounding box center [367, 43] width 317 height 19
click at [288, 45] on span "Completed Bookings (23)" at bounding box center [264, 44] width 98 height 10
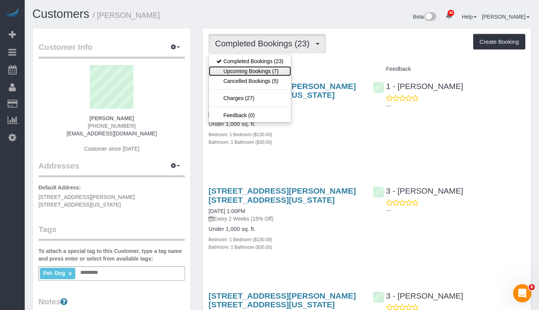
click at [268, 70] on link "Upcoming Bookings (7)" at bounding box center [250, 71] width 82 height 10
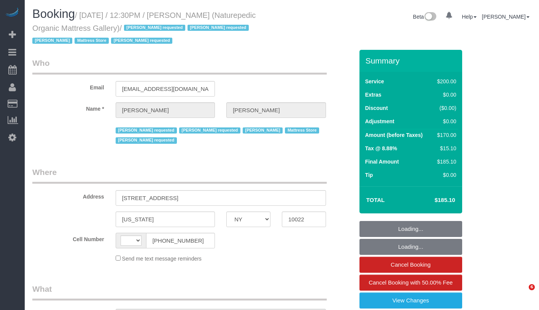
select select "NY"
select select "object:593"
select select "string:[GEOGRAPHIC_DATA]"
select select "string:stripe-pm_1NflzN4VGloSiKo7kgpKxF8o"
select select "150"
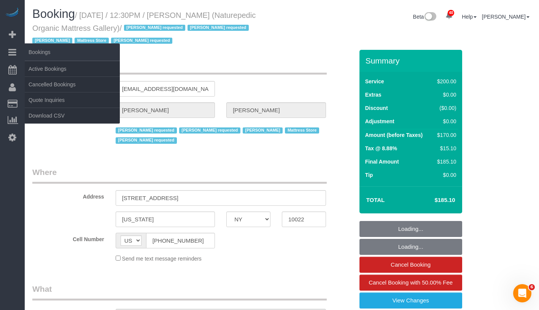
select select "number:89"
select select "number:90"
select select "number:15"
select select "number:5"
select select "number:21"
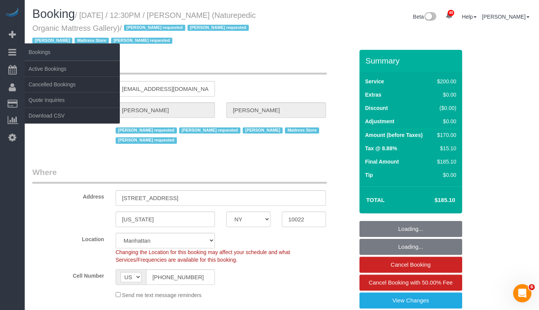
select select "object:1545"
click at [33, 67] on link "Active Bookings" at bounding box center [72, 68] width 95 height 15
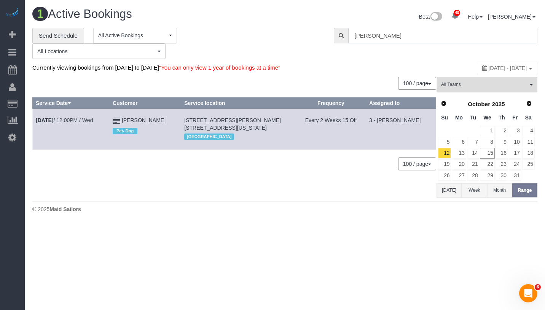
click at [416, 33] on input "Alexandra Shinder" at bounding box center [442, 36] width 189 height 16
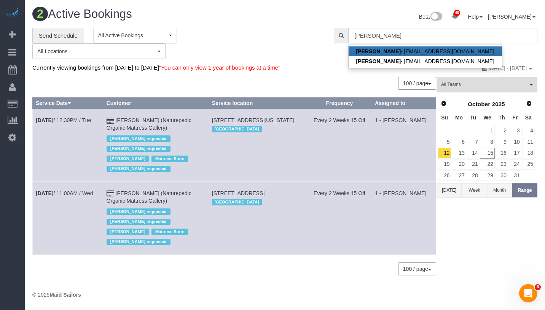
click at [429, 56] on link "Luis Chevere - ap@naturepedic.com" at bounding box center [425, 51] width 153 height 10
type input "ap@naturepedic.com"
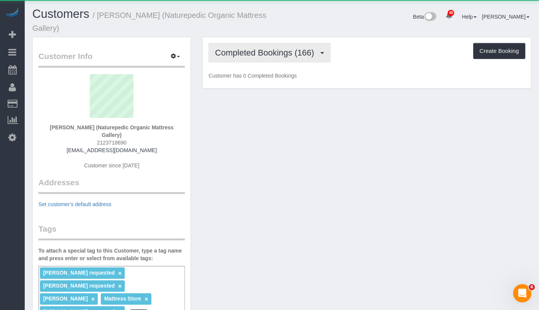
click at [263, 50] on span "Completed Bookings (166)" at bounding box center [266, 53] width 103 height 10
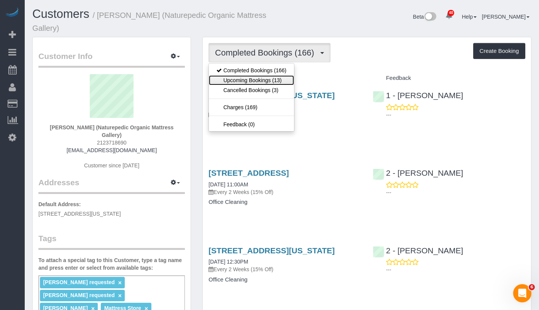
click at [259, 76] on link "Upcoming Bookings (13)" at bounding box center [251, 80] width 85 height 10
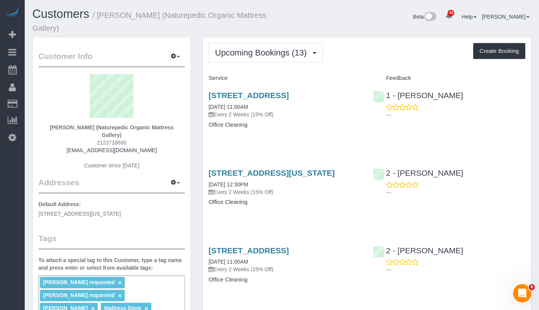
drag, startPoint x: 42, startPoint y: 126, endPoint x: 183, endPoint y: 129, distance: 140.9
click at [183, 129] on div "Luis Chevere (Naturepedic Organic Mattress Gallery) 2123718690 ap@naturepedic.c…" at bounding box center [111, 125] width 147 height 103
copy strong "Luis Chevere (Naturepedic Organic Mattress Gallery)"
drag, startPoint x: 204, startPoint y: 116, endPoint x: 271, endPoint y: 115, distance: 66.6
click at [271, 115] on div "85 North 3rd Street, Suite 117, Brooklyn, NY 11249 10/15/2025 11:00AM Every 2 W…" at bounding box center [285, 114] width 164 height 59
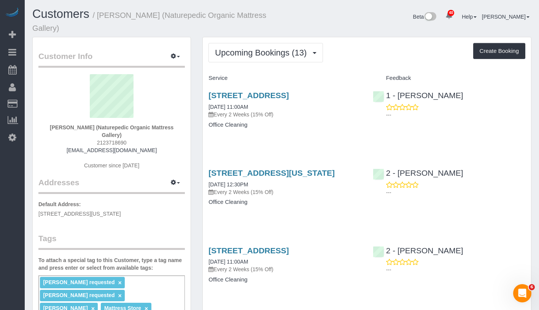
copy link "10/15/2025 11:00AM"
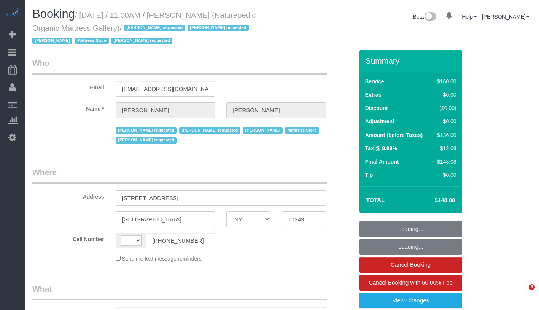
select select "NY"
select select "object:590"
select select "number:89"
select select "number:90"
select select "number:15"
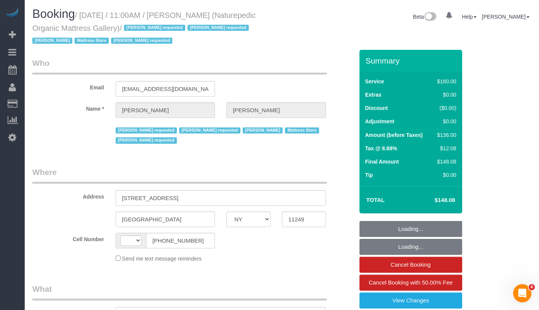
select select "number:5"
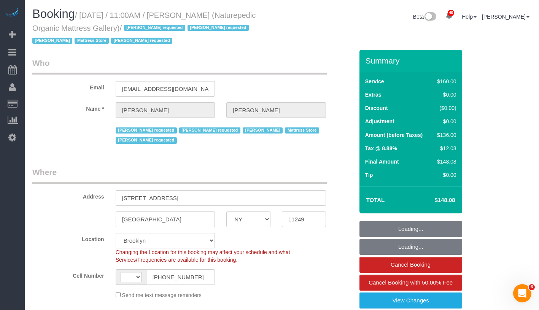
select select "object:743"
select select "string:[GEOGRAPHIC_DATA]"
select select "string:stripe-pm_1NflzN4VGloSiKo7kgpKxF8o"
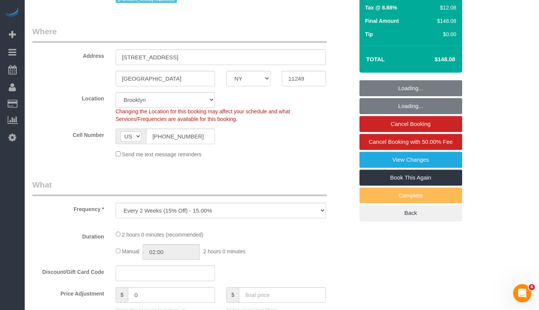
select select "spot1"
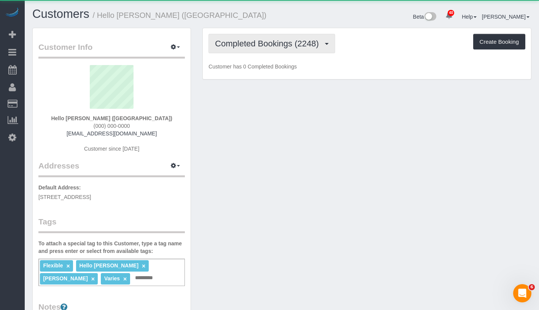
click at [261, 44] on span "Completed Bookings (2248)" at bounding box center [269, 44] width 108 height 10
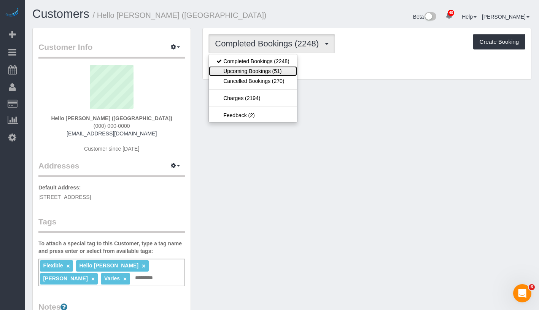
click at [257, 72] on link "Upcoming Bookings (51)" at bounding box center [253, 71] width 88 height 10
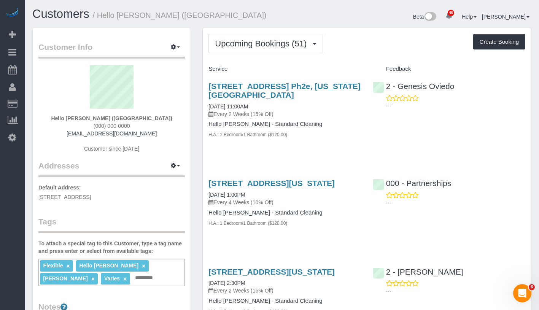
click at [260, 107] on div "[STREET_ADDRESS] Ph2e, [US_STATE][GEOGRAPHIC_DATA] [DATE] 11:00AM Every 2 Weeks…" at bounding box center [285, 100] width 153 height 36
click at [246, 106] on link "[DATE] 11:00AM" at bounding box center [229, 107] width 40 height 6
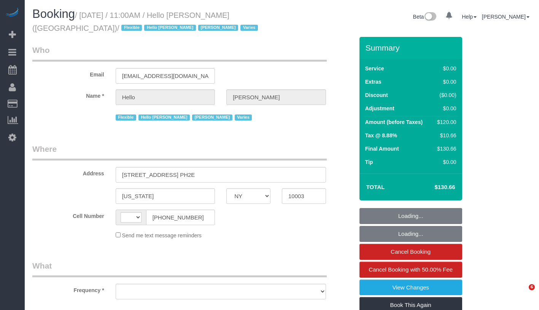
select select "NY"
select select "string:[GEOGRAPHIC_DATA]"
select select "object:910"
select select "1"
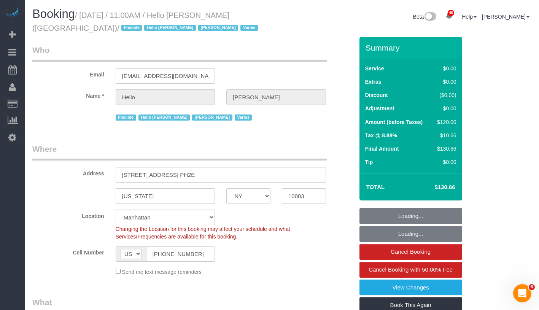
select select "1"
select select "spot1"
select select "number:89"
select select "number:90"
select select "number:15"
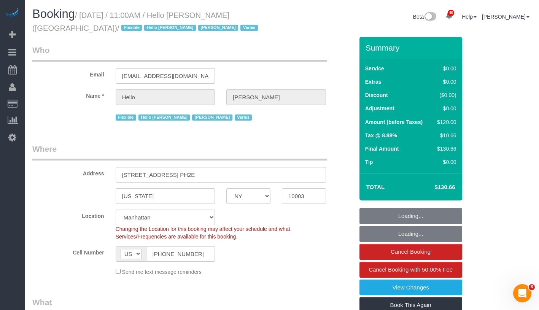
select select "number:6"
select select "number:21"
select select "object:1112"
drag, startPoint x: 85, startPoint y: 13, endPoint x: 282, endPoint y: 16, distance: 197.2
click at [282, 16] on div "Booking / [DATE] / 11:00AM / Hello [PERSON_NAME] ([GEOGRAPHIC_DATA]) / Flexible…" at bounding box center [154, 22] width 255 height 29
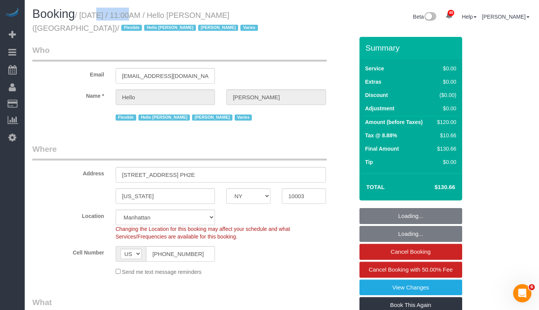
copy small "[DATE] / 11:00AM / Hello [PERSON_NAME] ([GEOGRAPHIC_DATA]) /"
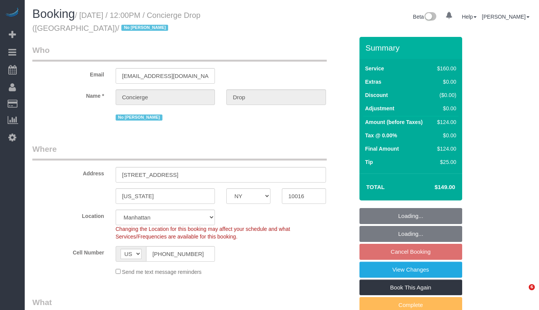
select select "NY"
select select "spot2"
select select "number:89"
select select "number:90"
select select "number:15"
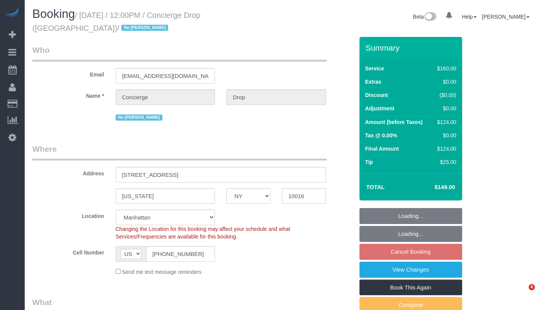
select select "number:6"
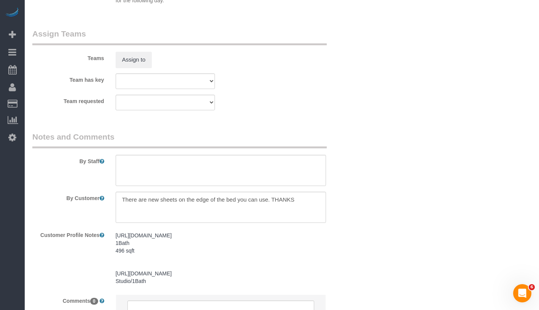
scroll to position [587, 0]
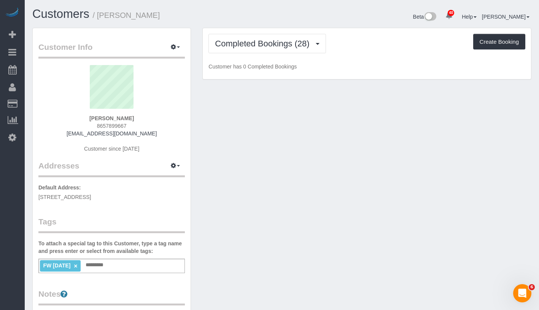
click at [266, 33] on div "Completed Bookings (28) Completed Bookings (28) Upcoming Bookings (6) Cancelled…" at bounding box center [367, 53] width 329 height 51
click at [264, 44] on span "Completed Bookings (28)" at bounding box center [264, 44] width 98 height 10
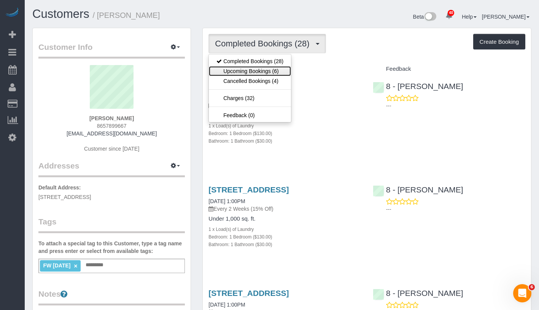
click at [264, 71] on link "Upcoming Bookings (6)" at bounding box center [250, 71] width 82 height 10
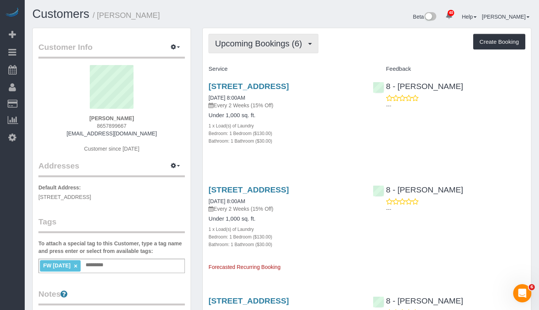
click at [249, 51] on button "Upcoming Bookings (6)" at bounding box center [264, 43] width 110 height 19
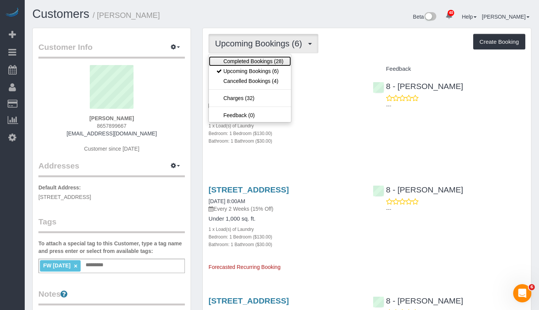
click at [250, 62] on link "Completed Bookings (28)" at bounding box center [250, 61] width 82 height 10
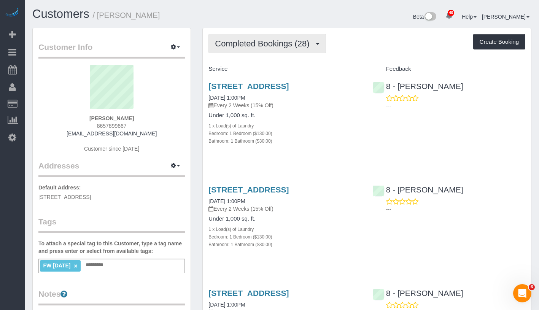
click at [270, 49] on button "Completed Bookings (28)" at bounding box center [267, 43] width 117 height 19
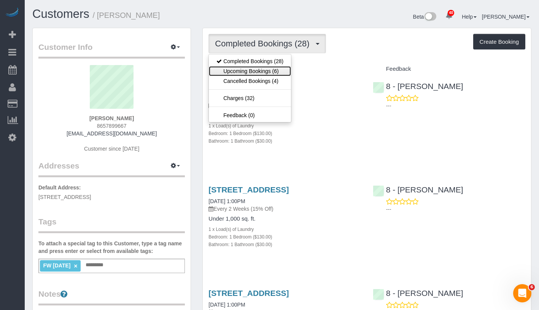
click at [261, 72] on link "Upcoming Bookings (6)" at bounding box center [250, 71] width 82 height 10
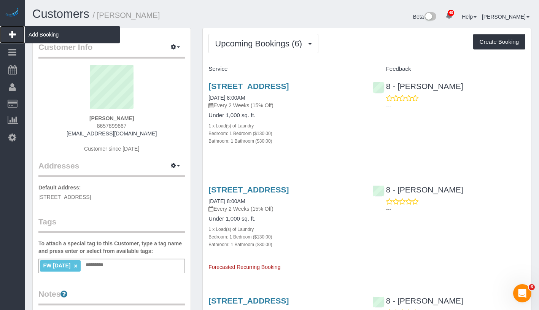
click at [68, 37] on span "Add Booking" at bounding box center [72, 35] width 95 height 18
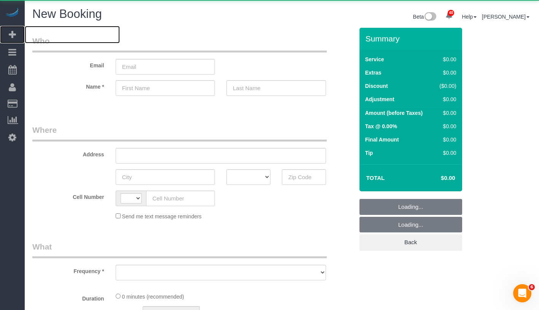
select select "string:[GEOGRAPHIC_DATA]"
select select "object:4041"
select select "number:89"
select select "number:90"
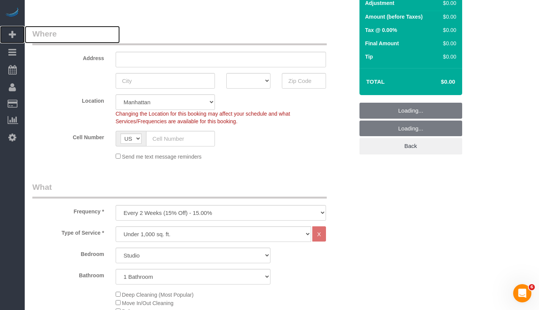
scroll to position [152, 0]
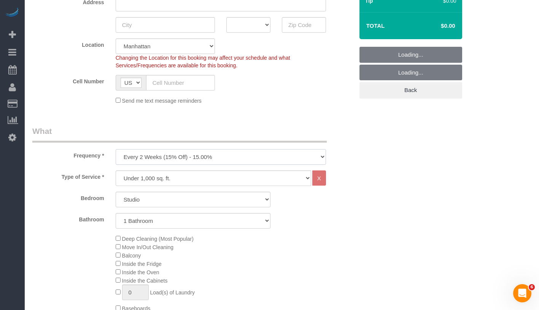
click at [223, 155] on select "One Time Weekly (20% Off) - 20.00% Every 2 Weeks (15% Off) - 15.00% Every 4 Wee…" at bounding box center [221, 157] width 211 height 16
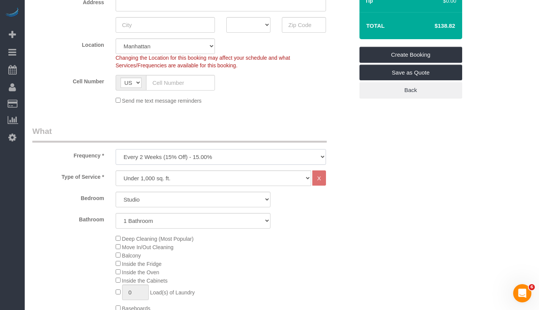
select select "object:4582"
click at [116, 149] on select "One Time Weekly (20% Off) - 20.00% Every 2 Weeks (15% Off) - 15.00% Every 4 Wee…" at bounding box center [221, 157] width 211 height 16
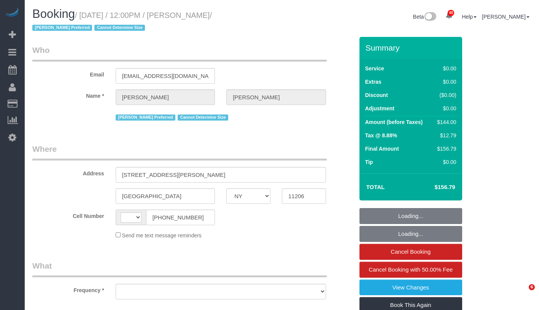
select select "NY"
select select "object:576"
select select "string:stripe-pm_1RwPV24VGloSiKo7Wp4adMYY"
select select "1"
select select "number:58"
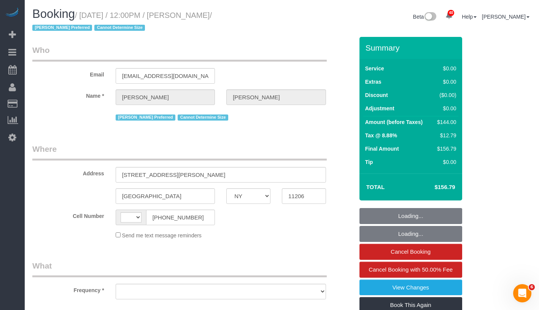
select select "number:72"
select select "number:15"
select select "number:7"
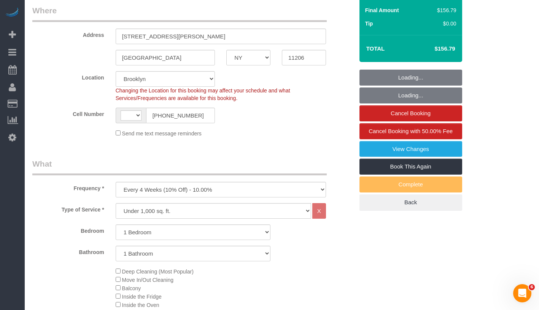
select select "object:830"
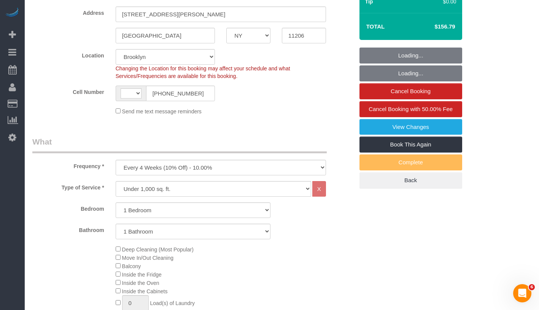
select select "string:[GEOGRAPHIC_DATA]"
select select "spot1"
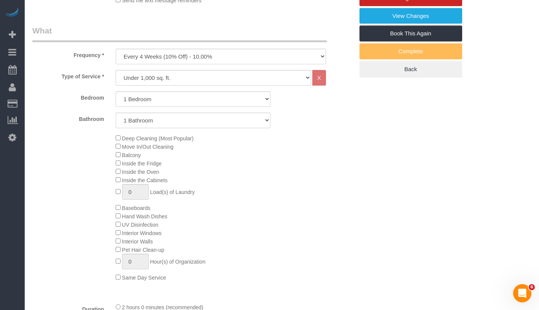
select select "1"
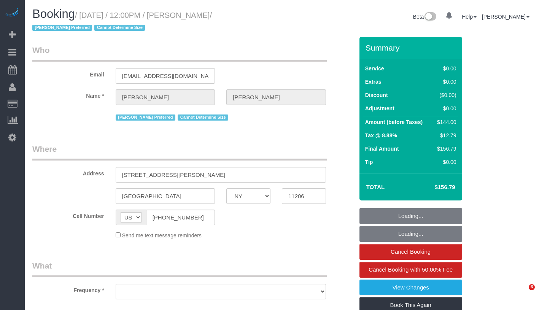
select select "NY"
select select "object:970"
select select "string:stripe-pm_1RwPV24VGloSiKo7Wp4adMYY"
select select "number:58"
select select "number:72"
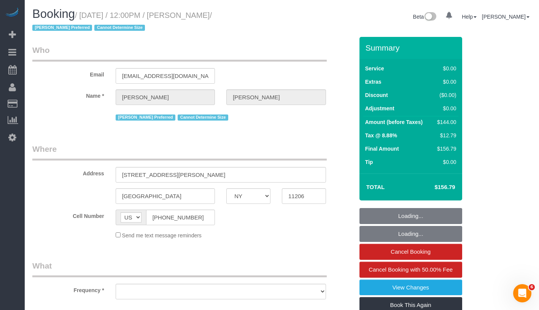
select select "number:15"
select select "number:7"
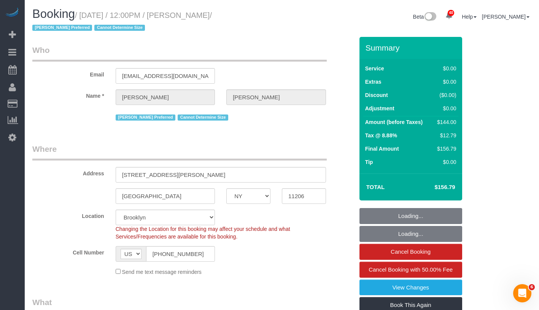
select select "1"
select select "spot1"
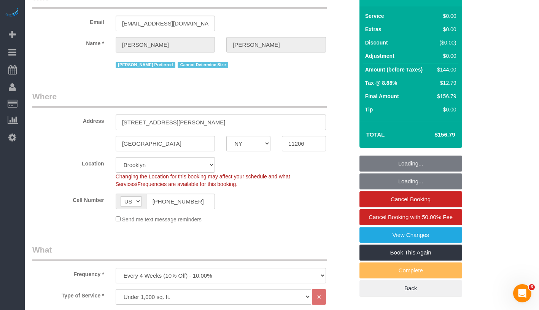
select select "object:1085"
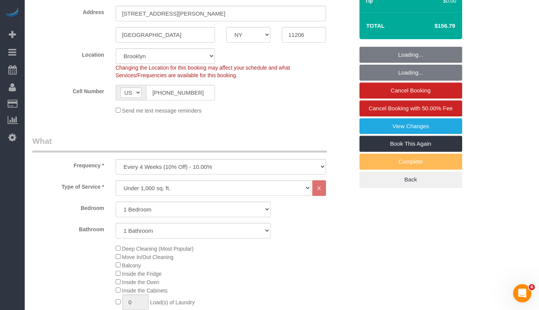
select select "1"
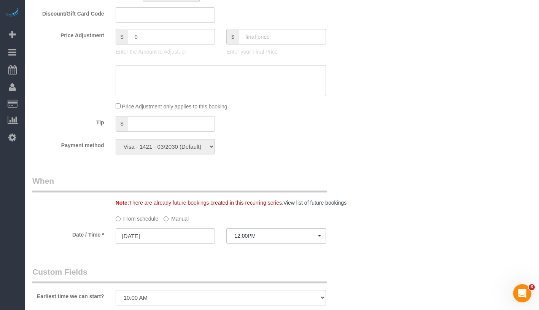
scroll to position [530, 0]
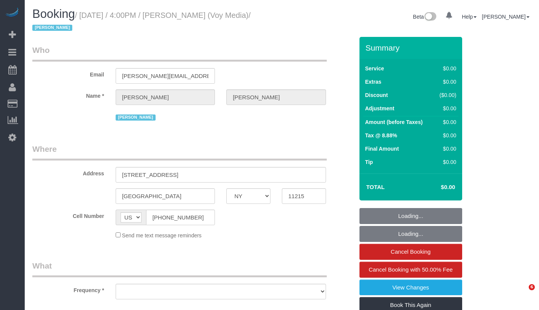
select select "NY"
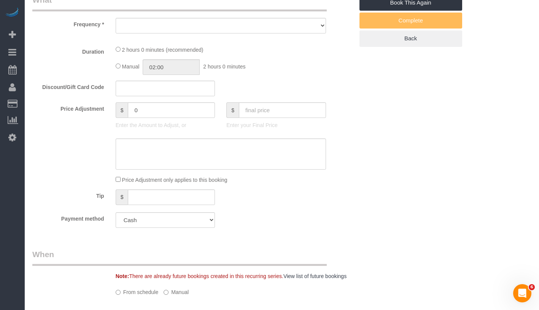
select select "spot1"
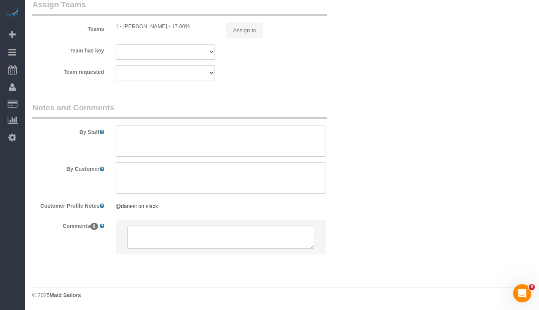
select select "object:813"
select select "120"
select select "number:89"
select select "number:90"
select select "number:15"
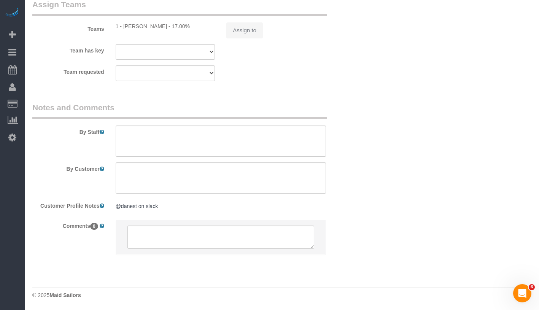
select select "number:5"
select select "number:21"
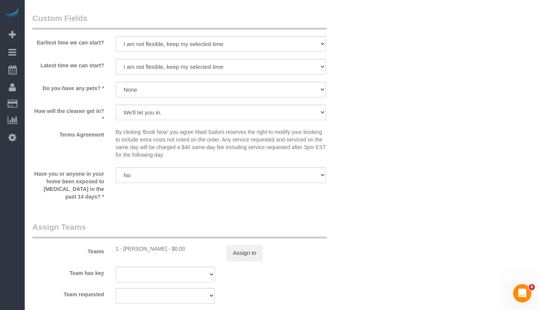
scroll to position [702, 0]
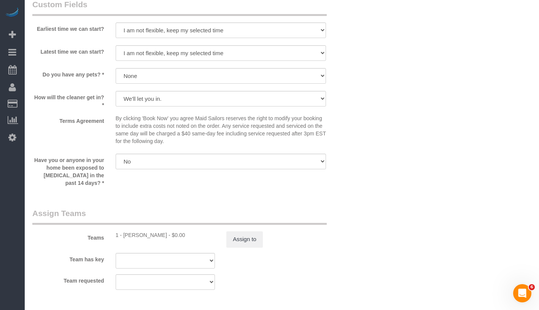
select select "object:1480"
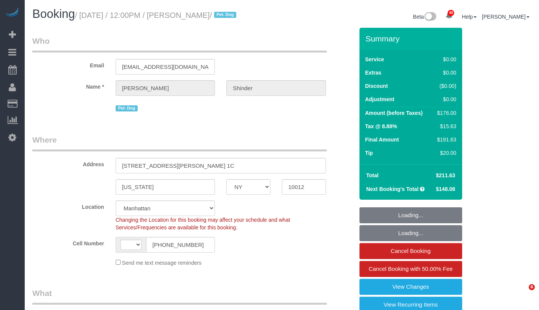
select select "NY"
select select "number:89"
select select "number:90"
select select "number:13"
select select "number:5"
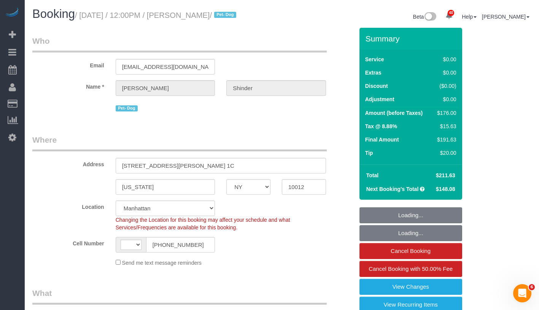
select select "string:[GEOGRAPHIC_DATA]"
select select "object:1078"
select select "1"
select select "object:1122"
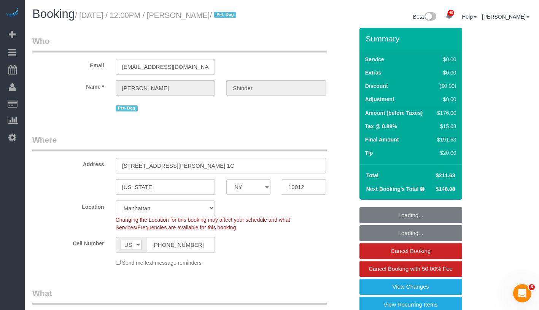
select select "spot1"
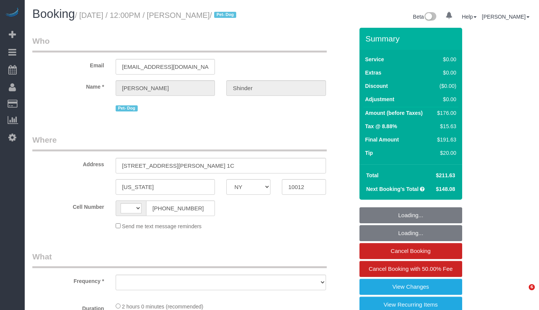
select select "NY"
select select "number:89"
select select "number:90"
select select "number:13"
select select "number:5"
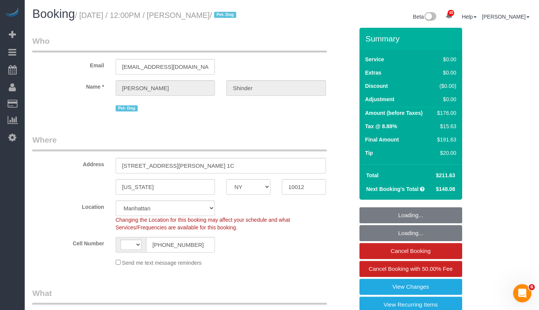
select select "string:US"
select select "object:975"
select select "string:stripe-pm_1Pyf034VGloSiKo7q90DMxe6"
select select "1"
select select "spot1"
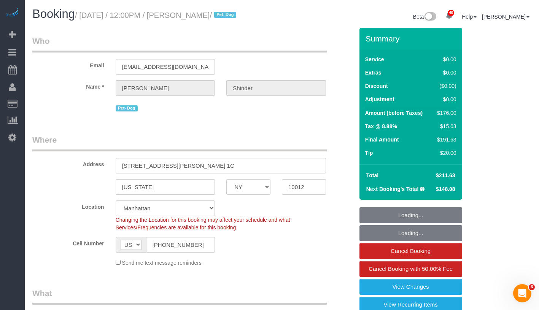
select select "object:1519"
select select "1"
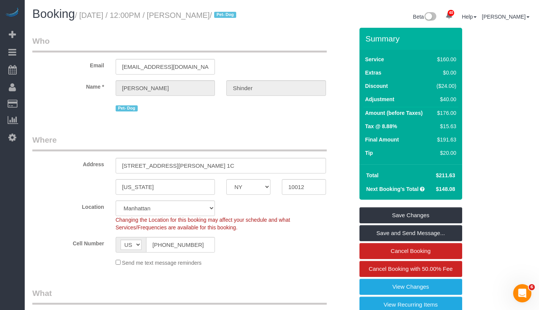
scroll to position [144, 0]
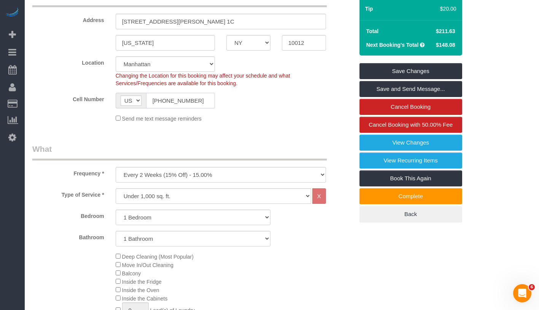
click at [195, 109] on input "(646) 939-1454" at bounding box center [180, 101] width 69 height 16
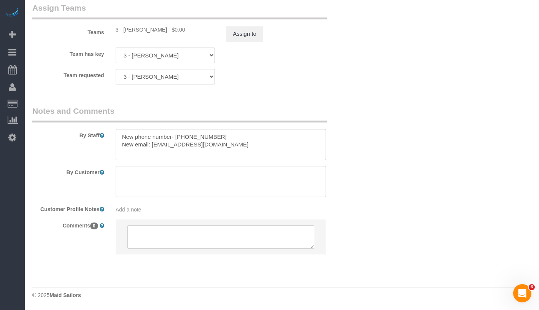
scroll to position [872, 0]
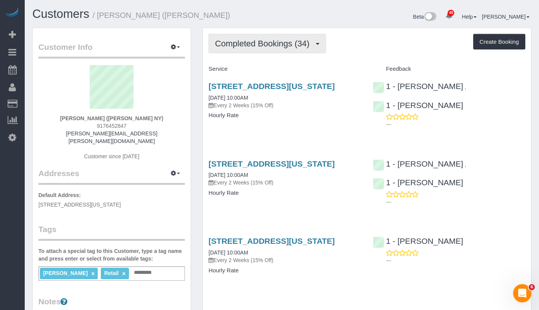
click at [247, 45] on span "Completed Bookings (34)" at bounding box center [264, 44] width 98 height 10
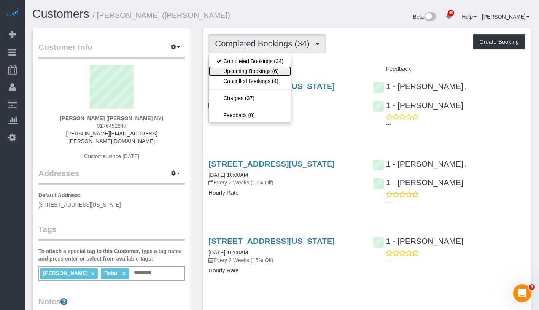
click at [244, 70] on link "Upcoming Bookings (6)" at bounding box center [250, 71] width 82 height 10
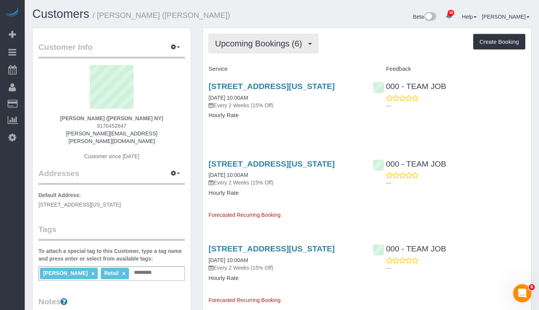
click at [248, 40] on span "Upcoming Bookings (6)" at bounding box center [260, 44] width 91 height 10
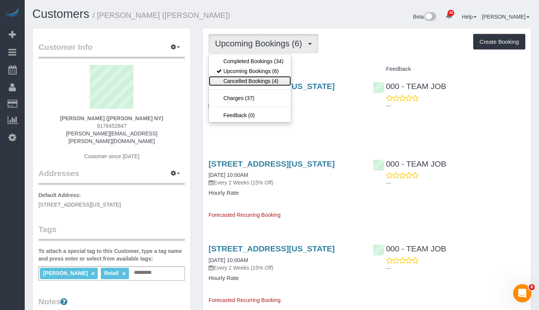
click at [240, 82] on link "Cancelled Bookings (4)" at bounding box center [250, 81] width 82 height 10
